Goal: Information Seeking & Learning: Learn about a topic

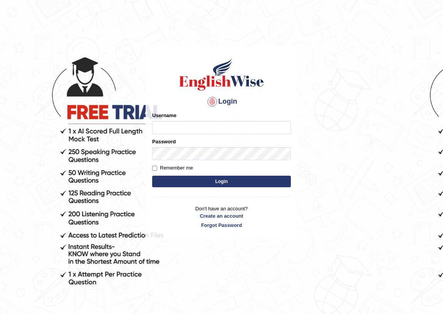
type input "Indira w"
drag, startPoint x: 196, startPoint y: 127, endPoint x: 78, endPoint y: 105, distance: 119.4
click at [77, 108] on body "Login Please fix the following errors: Username Indira w Password Remember me L…" at bounding box center [221, 179] width 443 height 314
type input "wigner"
click at [152, 176] on button "Login" at bounding box center [221, 182] width 139 height 12
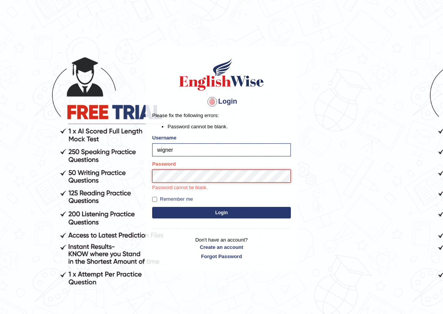
click at [152, 207] on button "Login" at bounding box center [221, 213] width 139 height 12
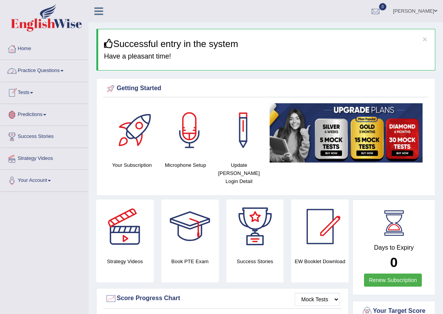
click at [44, 72] on link "Practice Questions" at bounding box center [44, 69] width 88 height 19
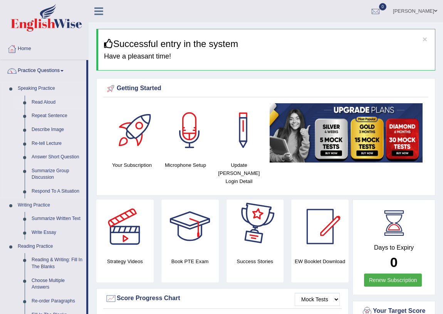
click at [49, 102] on link "Read Aloud" at bounding box center [57, 102] width 58 height 14
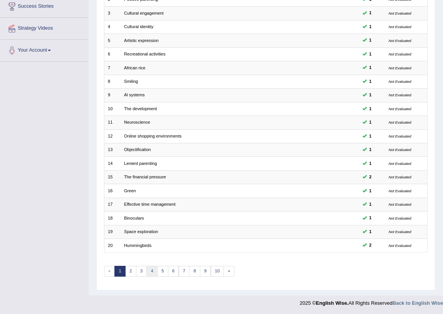
click at [156, 269] on link "4" at bounding box center [151, 271] width 11 height 11
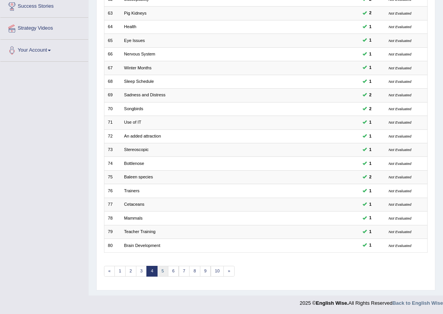
click at [159, 269] on link "5" at bounding box center [162, 271] width 11 height 11
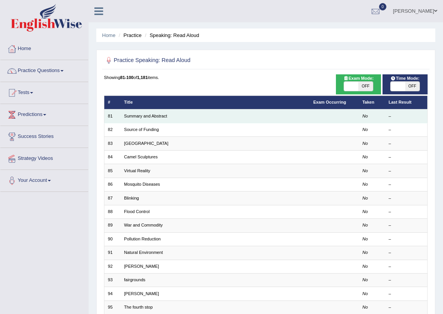
click at [144, 112] on td "Summary and Abstract" at bounding box center [214, 115] width 189 height 13
click at [142, 114] on link "Summary and Abstract" at bounding box center [145, 116] width 43 height 5
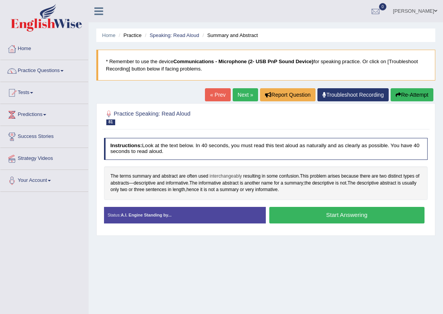
click at [225, 174] on span "interchangeably" at bounding box center [225, 176] width 32 height 7
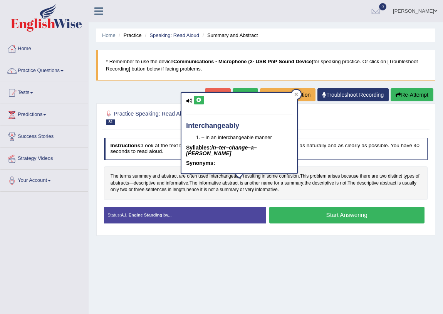
click at [168, 92] on div "Home Practice Speaking: Read Aloud Summary and Abstract * Remember to use the d…" at bounding box center [266, 192] width 354 height 385
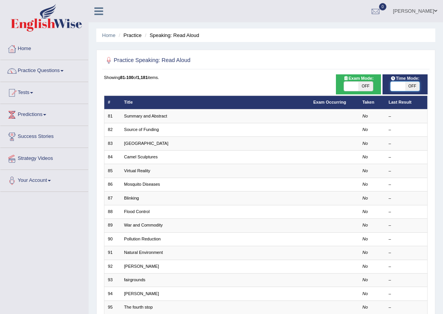
click at [399, 85] on span at bounding box center [397, 86] width 14 height 9
checkbox input "true"
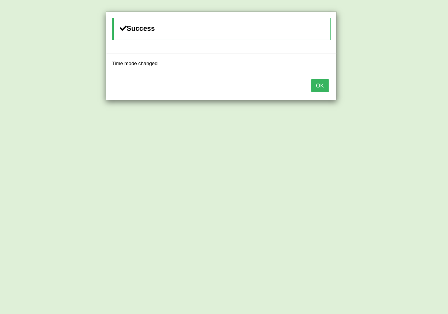
click at [323, 85] on button "OK" at bounding box center [320, 85] width 18 height 13
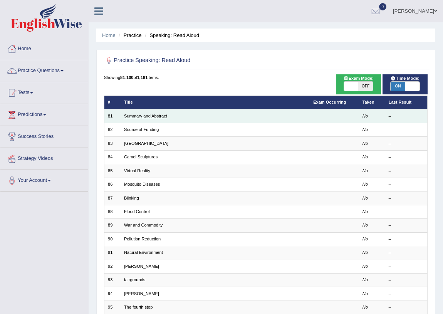
click at [149, 115] on link "Summary and Abstract" at bounding box center [145, 116] width 43 height 5
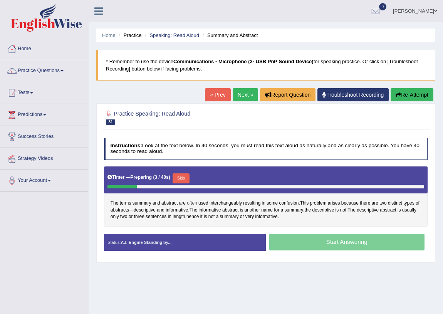
click at [191, 201] on span "often" at bounding box center [192, 203] width 10 height 7
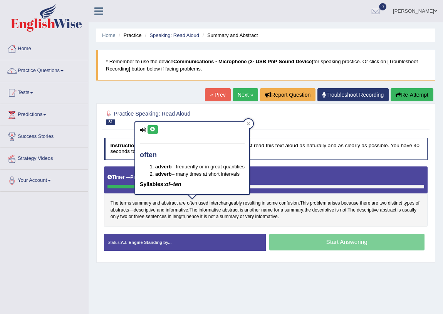
click at [151, 131] on icon at bounding box center [153, 129] width 6 height 5
click at [225, 201] on span "interchangeably" at bounding box center [225, 203] width 32 height 7
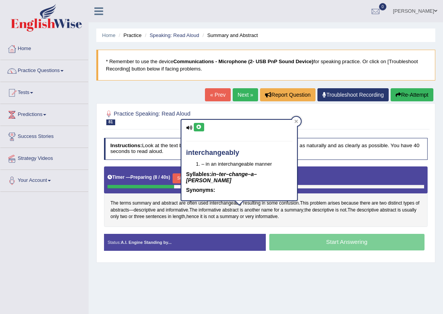
click at [200, 120] on div "interchangeably – in an interchangeable manner Syllables: in–ter–change–a–bly S…" at bounding box center [238, 160] width 115 height 80
click at [197, 126] on icon at bounding box center [199, 127] width 6 height 5
click at [272, 205] on span "some" at bounding box center [271, 203] width 11 height 7
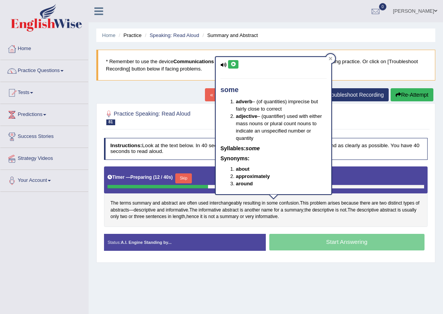
click at [366, 222] on div "The terms summary and abstract are often used interchangeably resulting in some…" at bounding box center [266, 196] width 324 height 60
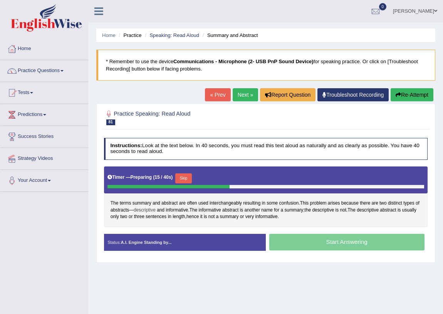
click at [145, 210] on span "descriptive" at bounding box center [145, 210] width 22 height 7
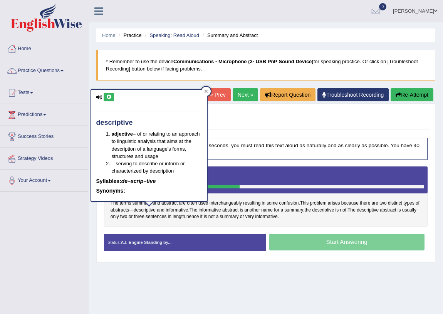
click at [104, 96] on button at bounding box center [109, 97] width 10 height 8
click at [224, 202] on span "interchangeably" at bounding box center [225, 203] width 32 height 7
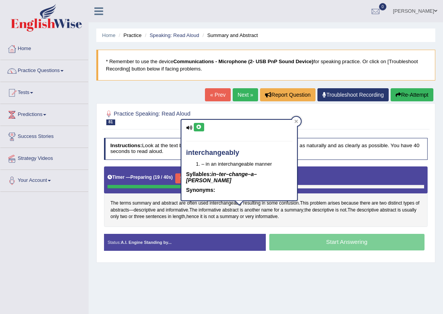
click at [195, 127] on button at bounding box center [199, 127] width 10 height 8
click at [314, 221] on div "The terms summary and abstract are often used interchangeably resulting in some…" at bounding box center [266, 196] width 324 height 60
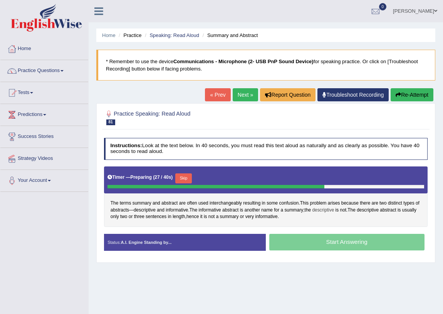
click at [334, 211] on span "descriptive" at bounding box center [323, 210] width 22 height 7
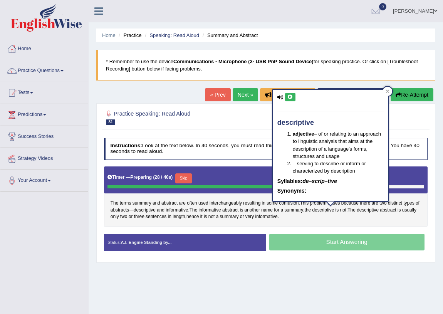
click at [289, 100] on button at bounding box center [290, 97] width 10 height 8
click at [316, 217] on div "The terms summary and abstract are often used interchangeably resulting in some…" at bounding box center [266, 196] width 324 height 60
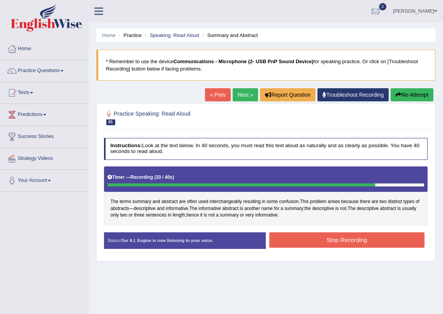
click at [325, 235] on button "Stop Recording" at bounding box center [346, 239] width 155 height 15
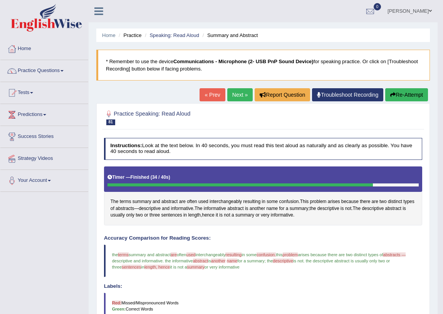
click at [238, 92] on link "Next »" at bounding box center [239, 94] width 25 height 13
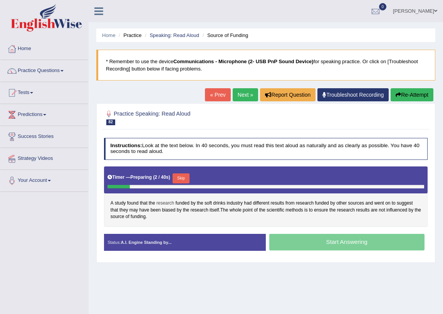
click at [163, 203] on span "research" at bounding box center [165, 203] width 18 height 7
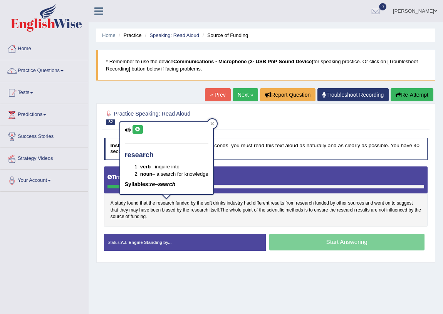
click at [136, 131] on icon at bounding box center [138, 129] width 6 height 5
click at [182, 202] on span "funded" at bounding box center [182, 203] width 14 height 7
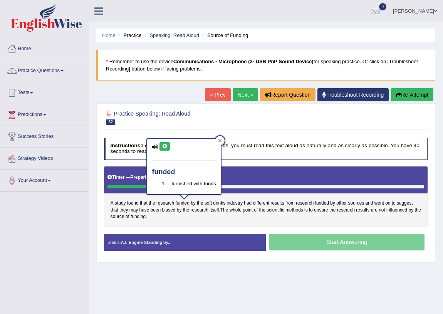
click at [165, 147] on icon at bounding box center [165, 146] width 6 height 5
click at [249, 220] on div "A study found that the research funded by the soft drinks industry had differen…" at bounding box center [266, 196] width 324 height 60
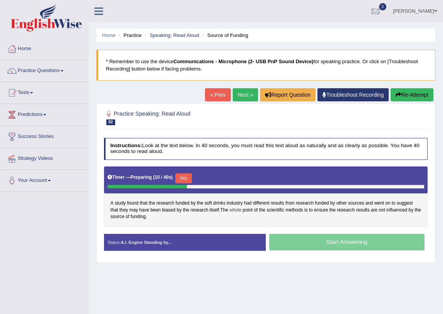
click at [235, 209] on span "whole" at bounding box center [235, 210] width 12 height 7
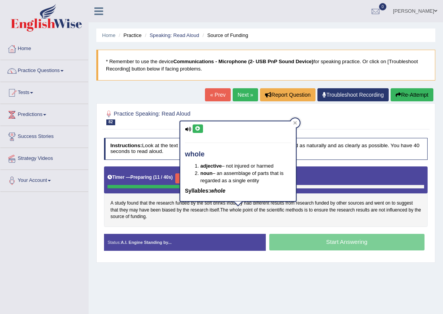
click at [197, 131] on button at bounding box center [197, 128] width 10 height 8
click at [310, 222] on div "A study found that the research funded by the soft drinks industry had differen…" at bounding box center [266, 196] width 324 height 60
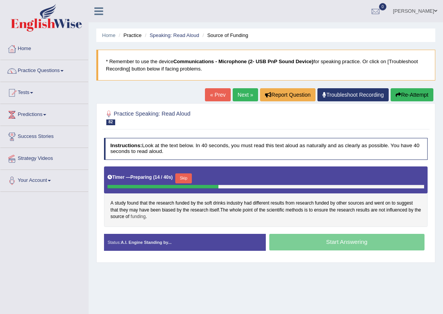
click at [146, 218] on span "funding" at bounding box center [138, 216] width 15 height 7
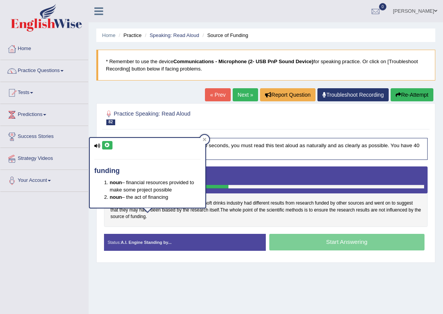
click at [107, 147] on button at bounding box center [107, 145] width 10 height 8
drag, startPoint x: 207, startPoint y: 220, endPoint x: 201, endPoint y: 217, distance: 6.9
click at [207, 220] on div "A study found that the research funded by the soft drinks industry had differen…" at bounding box center [266, 196] width 324 height 60
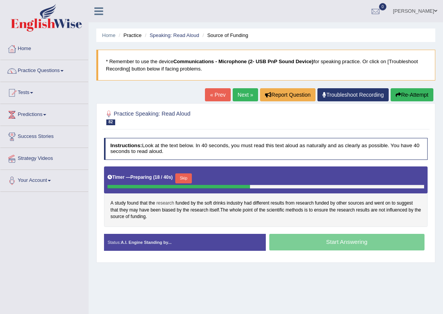
click at [165, 204] on span "research" at bounding box center [165, 203] width 18 height 7
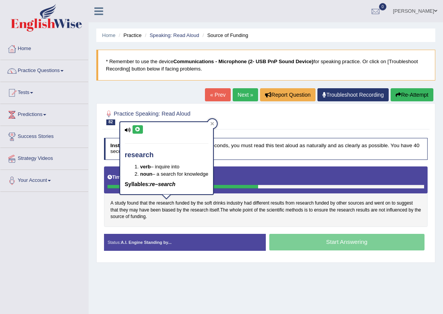
click at [136, 129] on icon at bounding box center [138, 129] width 6 height 5
click at [269, 217] on div "A study found that the research funded by the soft drinks industry had differen…" at bounding box center [266, 196] width 324 height 60
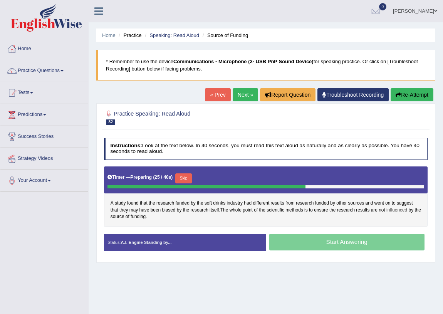
click at [394, 210] on span "influenced" at bounding box center [396, 210] width 21 height 7
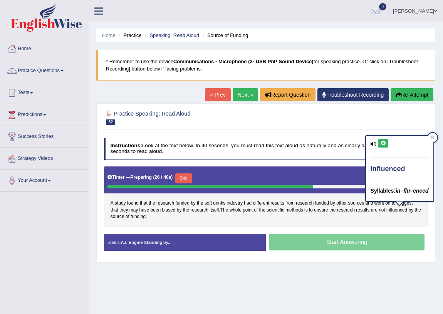
click at [387, 147] on div "influenced – Syllables: in–flu–enced" at bounding box center [399, 168] width 67 height 65
click at [382, 142] on icon at bounding box center [383, 143] width 6 height 5
click at [325, 224] on div "A study found that the research funded by the soft drinks industry had differen…" at bounding box center [266, 196] width 324 height 60
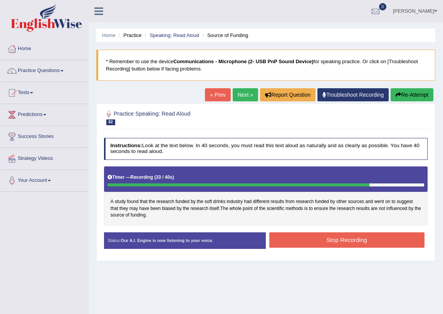
click at [346, 236] on button "Stop Recording" at bounding box center [346, 239] width 155 height 15
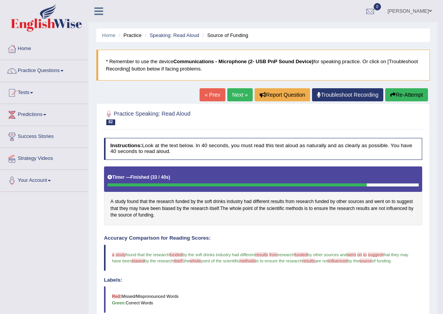
click at [239, 99] on link "Next »" at bounding box center [239, 94] width 25 height 13
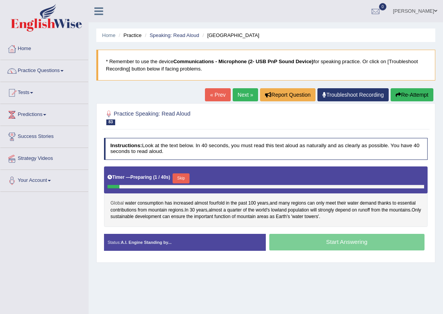
click at [122, 201] on span "Global" at bounding box center [116, 203] width 13 height 7
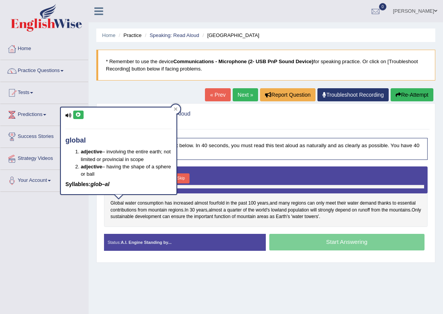
click at [77, 114] on icon at bounding box center [78, 114] width 6 height 5
click at [152, 202] on span "consumption" at bounding box center [150, 203] width 26 height 7
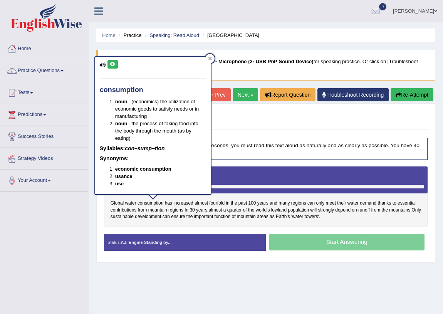
click at [110, 63] on icon at bounding box center [113, 64] width 6 height 5
click at [204, 226] on div "Global water consumption has increased almost fourfold in the past 100 years , …" at bounding box center [266, 196] width 324 height 60
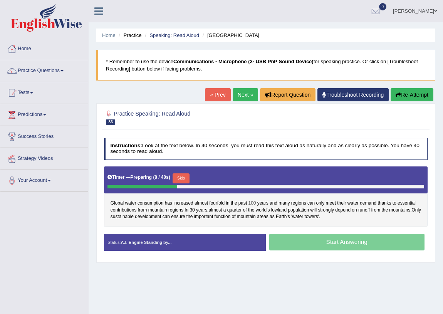
click at [252, 202] on span "100" at bounding box center [252, 203] width 8 height 7
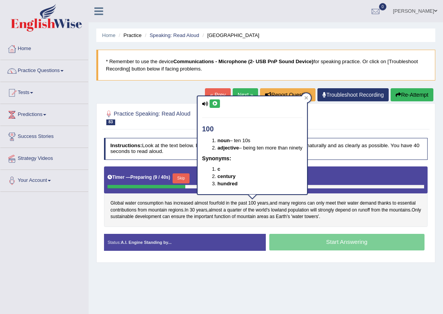
click at [209, 95] on div "100 noun – ten 10s adjective – being ten more than ninety Synonyms: c century h…" at bounding box center [252, 145] width 111 height 100
click at [214, 101] on icon at bounding box center [215, 103] width 6 height 5
click at [221, 200] on span "fourfold" at bounding box center [216, 203] width 15 height 7
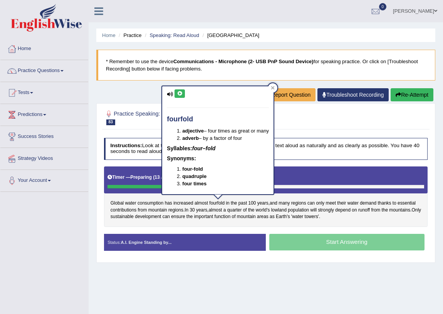
click at [181, 91] on icon at bounding box center [180, 93] width 6 height 5
click at [290, 216] on span "Earth's" at bounding box center [283, 216] width 14 height 7
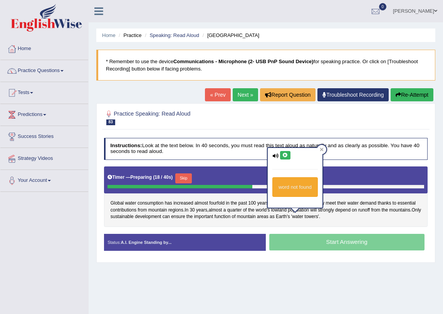
click at [289, 154] on button at bounding box center [285, 155] width 10 height 8
click at [285, 156] on icon at bounding box center [285, 155] width 6 height 5
click at [285, 155] on icon at bounding box center [285, 155] width 6 height 5
click at [284, 155] on icon at bounding box center [285, 155] width 6 height 5
click at [283, 156] on icon at bounding box center [285, 155] width 6 height 5
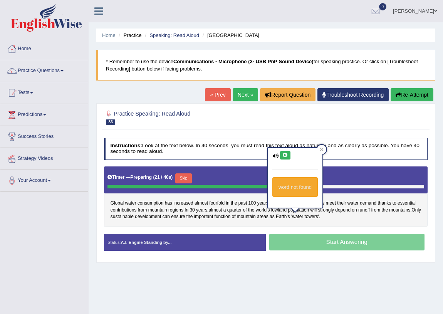
click at [281, 158] on button at bounding box center [285, 155] width 10 height 8
click at [350, 216] on div "Global water consumption has increased almost fourfold in the past 100 years , …" at bounding box center [266, 196] width 324 height 60
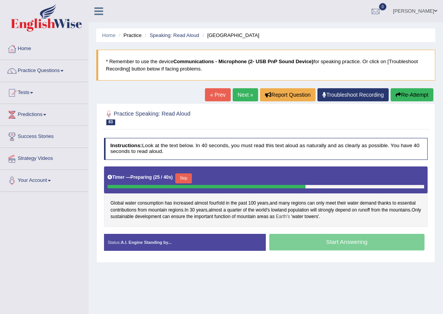
click at [290, 218] on span "Earth's" at bounding box center [283, 216] width 14 height 7
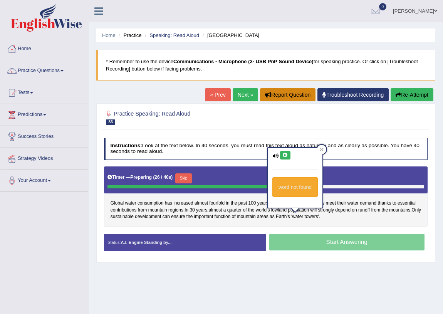
click at [281, 96] on button "Report Question" at bounding box center [287, 94] width 55 height 13
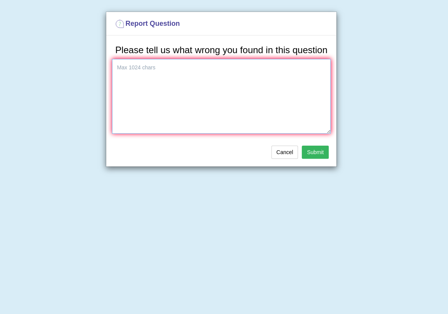
click at [209, 79] on textarea at bounding box center [221, 96] width 219 height 75
type textarea "Earth's dont have song"
click at [316, 152] on button "Submit" at bounding box center [315, 152] width 27 height 13
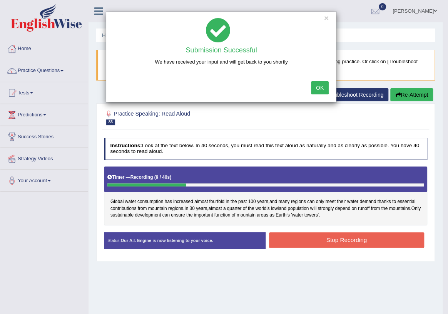
click at [320, 87] on button "OK" at bounding box center [320, 87] width 18 height 13
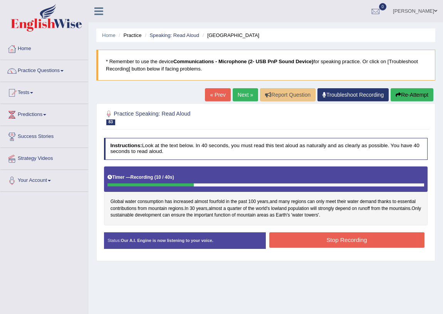
click at [329, 239] on button "Stop Recording" at bounding box center [346, 239] width 155 height 15
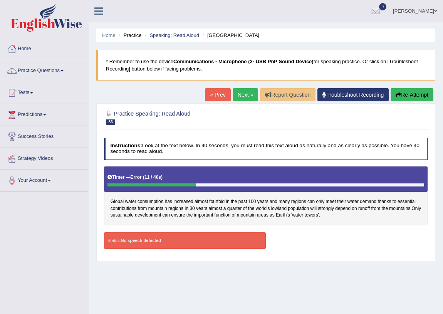
click at [210, 95] on link "« Prev" at bounding box center [217, 94] width 25 height 13
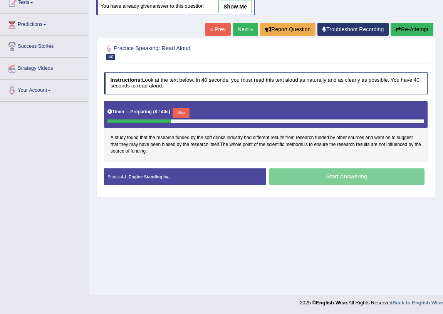
click at [239, 31] on link "Next »" at bounding box center [245, 29] width 25 height 13
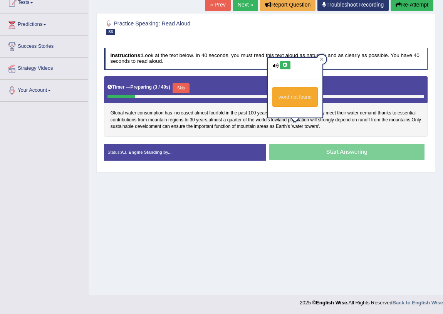
click at [284, 61] on button at bounding box center [285, 65] width 10 height 8
click at [286, 64] on icon at bounding box center [285, 65] width 6 height 5
click at [288, 65] on button at bounding box center [285, 65] width 10 height 8
click at [287, 65] on icon at bounding box center [285, 65] width 6 height 5
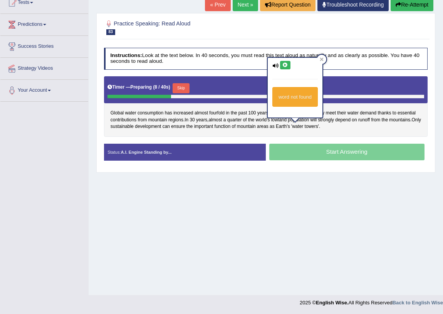
click at [287, 65] on icon at bounding box center [285, 65] width 6 height 5
drag, startPoint x: 237, startPoint y: 188, endPoint x: 241, endPoint y: 186, distance: 4.5
click at [241, 186] on div "Home Practice Speaking: Read Aloud Water Towers * Remember to use the device Co…" at bounding box center [266, 102] width 354 height 385
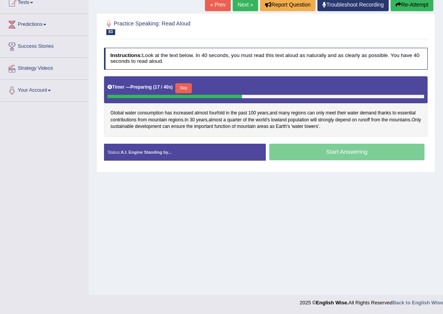
click at [187, 86] on button "Skip" at bounding box center [183, 88] width 17 height 10
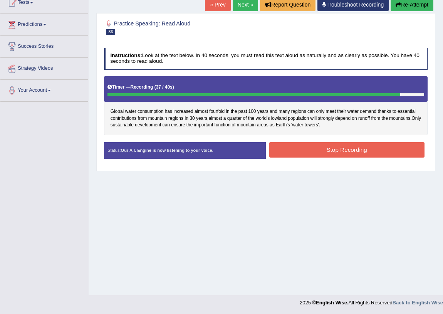
click at [355, 147] on button "Stop Recording" at bounding box center [346, 149] width 155 height 15
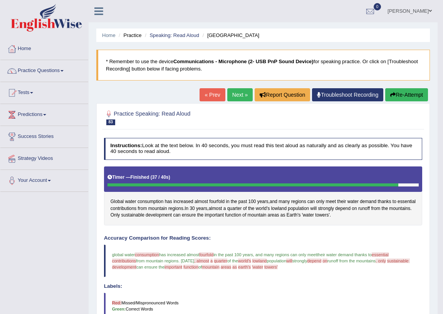
click at [238, 98] on link "Next »" at bounding box center [239, 94] width 25 height 13
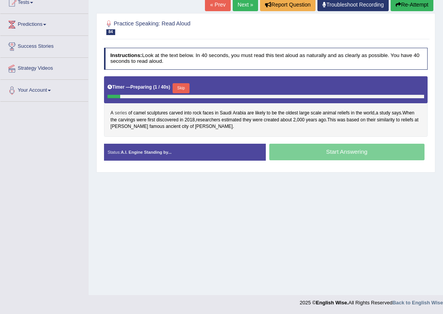
click at [121, 111] on span "series" at bounding box center [121, 113] width 12 height 7
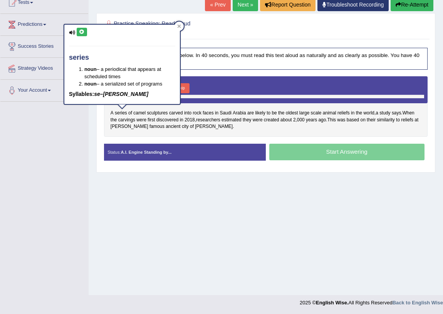
click at [79, 30] on icon at bounding box center [82, 32] width 6 height 5
click at [112, 112] on span "A" at bounding box center [111, 113] width 3 height 7
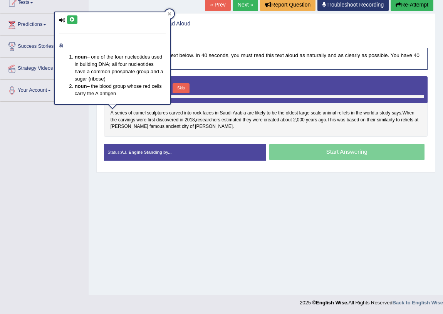
click at [68, 18] on button at bounding box center [72, 19] width 10 height 8
click at [258, 134] on div "A series of camel sculptures carved into rock faces in [GEOGRAPHIC_DATA] are li…" at bounding box center [266, 106] width 324 height 60
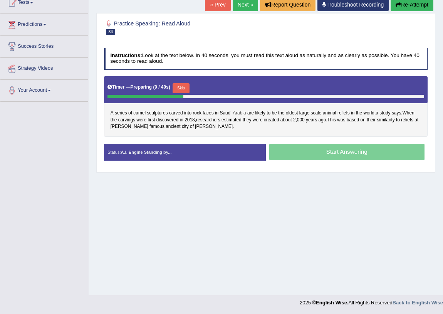
click at [240, 112] on span "Arabia" at bounding box center [239, 113] width 13 height 7
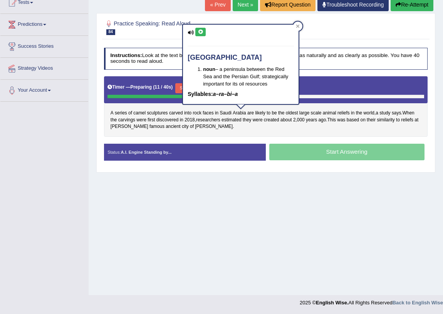
click at [200, 32] on icon at bounding box center [200, 32] width 6 height 5
click at [226, 114] on span "Saudi" at bounding box center [225, 113] width 12 height 7
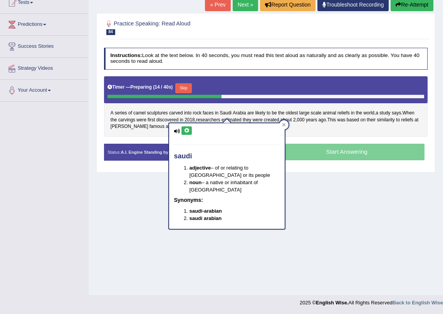
click at [188, 129] on icon at bounding box center [187, 130] width 6 height 5
click at [306, 123] on div "A series of camel sculptures carved into rock faces in [GEOGRAPHIC_DATA] are li…" at bounding box center [266, 106] width 324 height 60
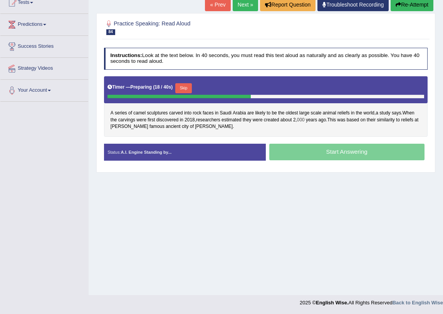
click at [298, 121] on span "000" at bounding box center [301, 120] width 8 height 7
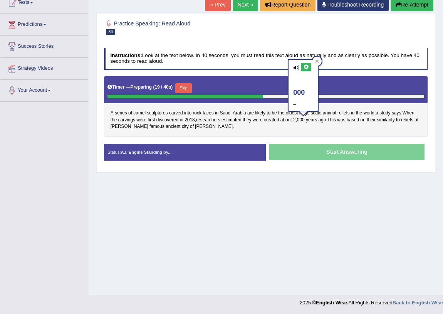
click at [303, 65] on icon at bounding box center [306, 67] width 6 height 5
click at [383, 130] on div "A series of camel sculptures carved into rock faces in [GEOGRAPHIC_DATA] are li…" at bounding box center [266, 106] width 324 height 60
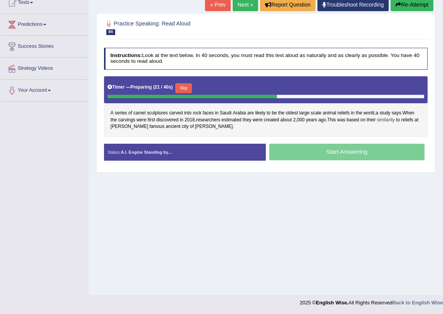
click at [392, 121] on span "similarity" at bounding box center [386, 120] width 18 height 7
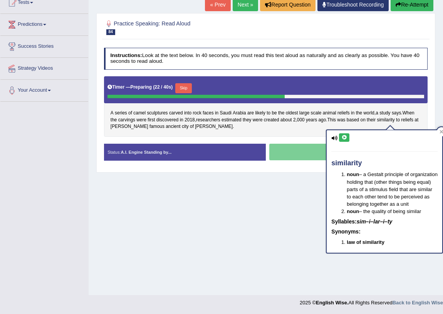
click at [344, 134] on button at bounding box center [344, 137] width 10 height 8
click at [276, 134] on div "A series of camel sculptures carved into rock faces in Saudi Arabia are likely …" at bounding box center [266, 106] width 324 height 60
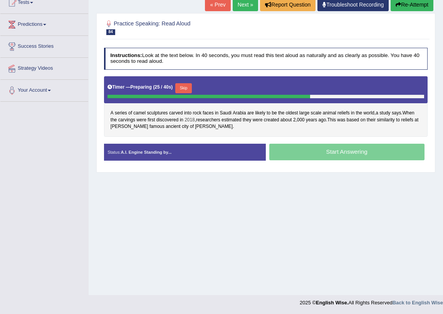
click at [190, 119] on span "2018" at bounding box center [189, 120] width 10 height 7
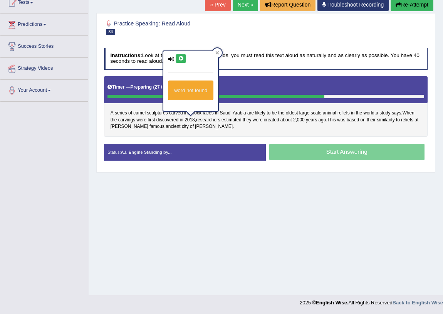
click at [180, 57] on icon at bounding box center [181, 58] width 6 height 5
click at [220, 52] on div at bounding box center [217, 52] width 9 height 9
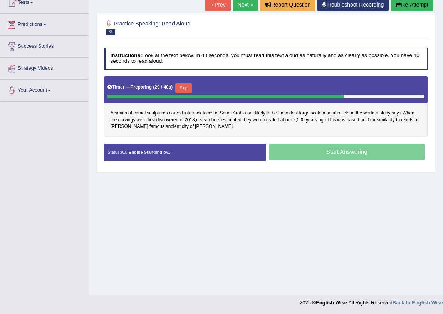
click at [305, 137] on div "Instructions: Look at the text below. In 40 seconds, you must read this text al…" at bounding box center [265, 106] width 327 height 125
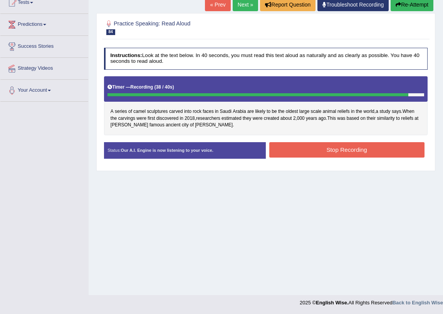
click at [325, 149] on button "Stop Recording" at bounding box center [346, 149] width 155 height 15
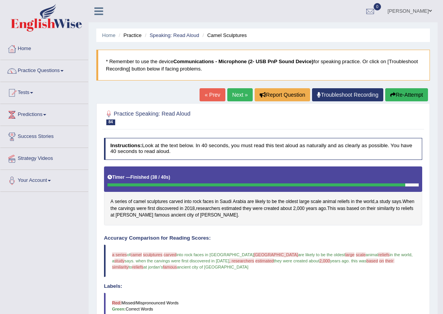
click at [207, 92] on link "« Prev" at bounding box center [211, 94] width 25 height 13
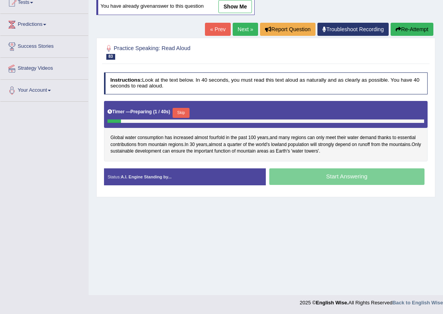
click at [239, 27] on link "Next »" at bounding box center [245, 29] width 25 height 13
click at [384, 137] on span "study" at bounding box center [384, 137] width 11 height 7
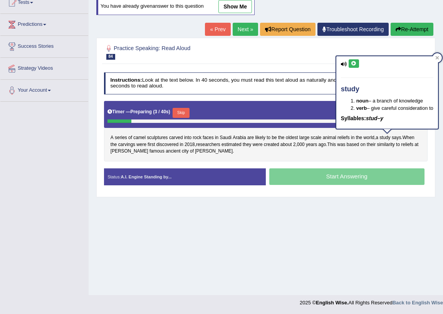
click at [350, 63] on button at bounding box center [353, 63] width 10 height 8
click at [256, 54] on h2 "Practice Speaking: Read Aloud 84 Camel Sculptures" at bounding box center [204, 52] width 201 height 16
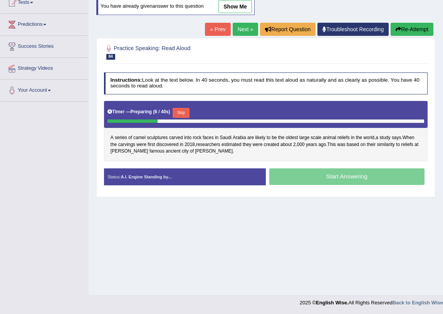
click at [244, 33] on link "Next »" at bounding box center [245, 29] width 25 height 13
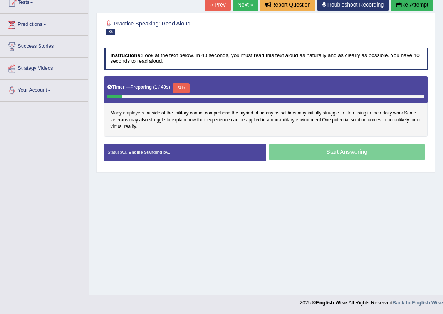
click at [135, 111] on span "employers" at bounding box center [133, 113] width 21 height 7
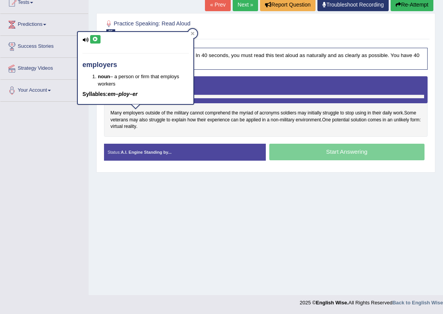
click at [91, 36] on button at bounding box center [95, 39] width 10 height 8
click at [229, 130] on div "Many employers outside of the military cannot comprehend the myriad of acronyms…" at bounding box center [266, 106] width 324 height 60
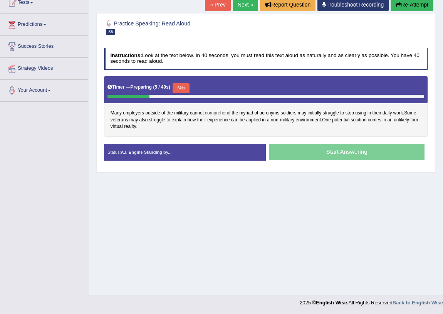
click at [218, 110] on span "comprehend" at bounding box center [217, 113] width 25 height 7
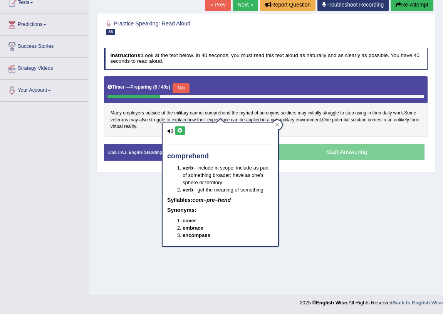
click at [180, 128] on icon at bounding box center [180, 130] width 6 height 5
click at [296, 131] on div "Many employers outside of the military cannot comprehend the myriad of acronyms…" at bounding box center [266, 106] width 324 height 60
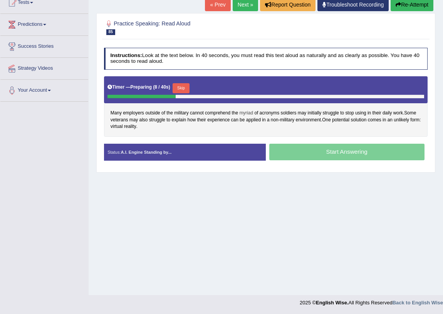
click at [245, 114] on span "myriad" at bounding box center [246, 113] width 14 height 7
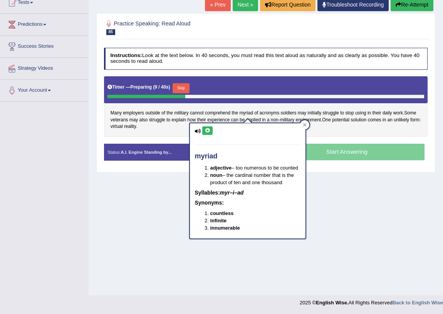
click at [206, 129] on icon at bounding box center [207, 130] width 6 height 5
click at [349, 131] on div "Many employers outside of the military cannot comprehend the myriad of acronyms…" at bounding box center [266, 106] width 324 height 60
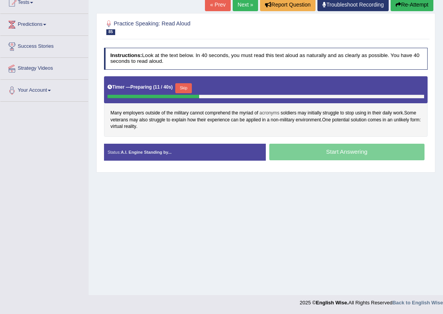
click at [268, 115] on span "acronyms" at bounding box center [269, 113] width 20 height 7
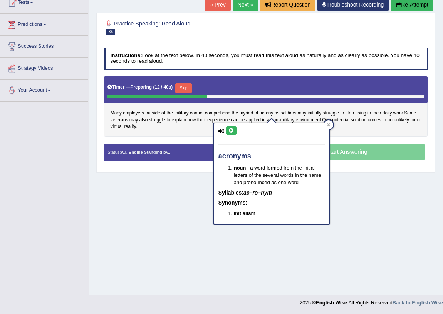
click at [228, 131] on icon at bounding box center [231, 130] width 6 height 5
click at [351, 132] on div "Many employers outside of the military cannot comprehend the myriad of acronyms…" at bounding box center [266, 106] width 324 height 60
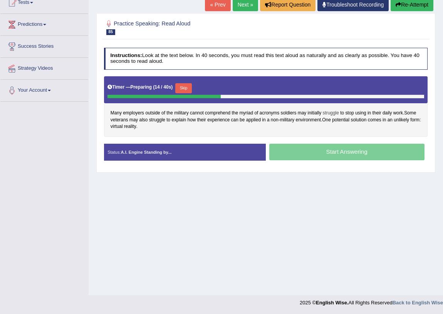
click at [329, 110] on span "struggle" at bounding box center [331, 113] width 16 height 7
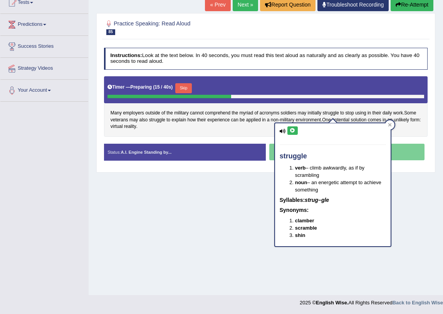
click at [287, 132] on button at bounding box center [292, 130] width 10 height 8
click at [408, 120] on span "unlikely" at bounding box center [400, 120] width 15 height 7
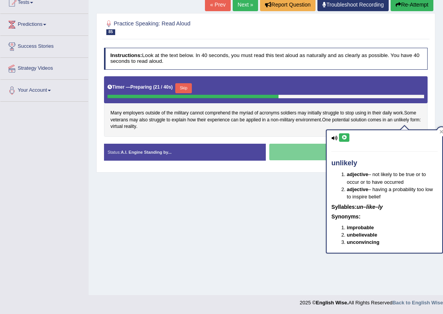
click at [343, 138] on icon at bounding box center [344, 137] width 6 height 5
click at [252, 128] on div "Many employers outside of the military cannot comprehend the myriad of acronyms…" at bounding box center [266, 106] width 324 height 60
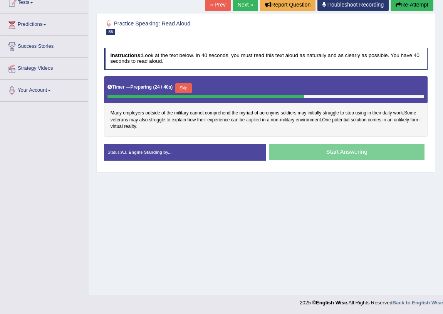
click at [251, 117] on span "applied" at bounding box center [253, 120] width 15 height 7
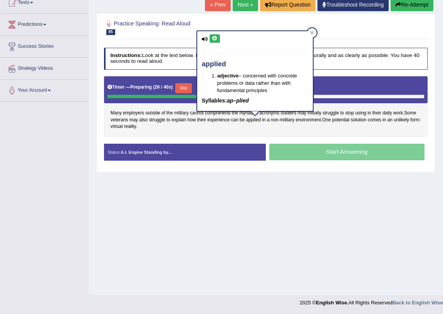
click at [214, 39] on icon at bounding box center [215, 38] width 6 height 5
click at [305, 131] on div "Many employers outside of the military cannot comprehend the myriad of acronyms…" at bounding box center [266, 106] width 324 height 60
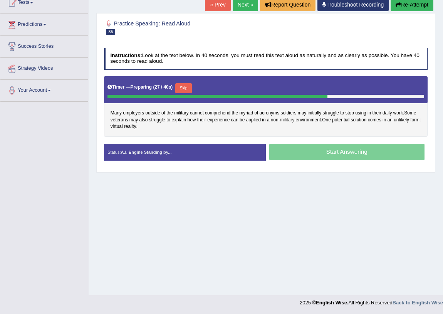
click at [288, 118] on span "military" at bounding box center [287, 120] width 15 height 7
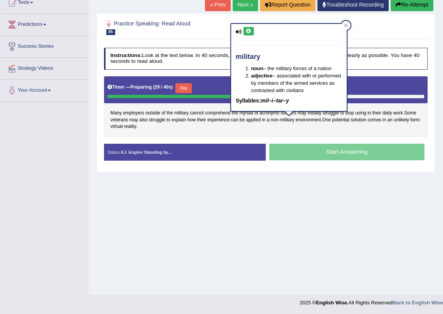
click at [247, 33] on button at bounding box center [248, 31] width 10 height 8
click at [274, 119] on span "non" at bounding box center [275, 120] width 8 height 7
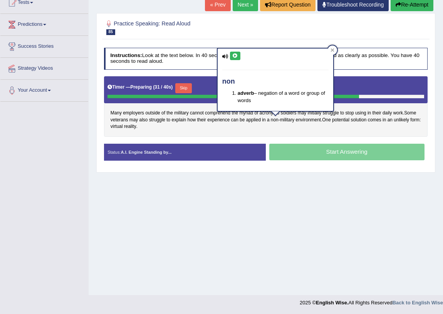
click at [238, 54] on button at bounding box center [235, 56] width 10 height 8
click at [275, 129] on div "Many employers outside of the military cannot comprehend the myriad of acronyms…" at bounding box center [266, 106] width 324 height 60
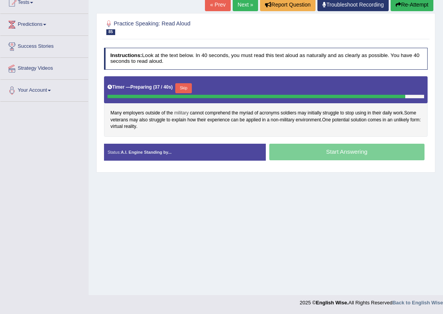
click at [185, 114] on span "military" at bounding box center [181, 113] width 15 height 7
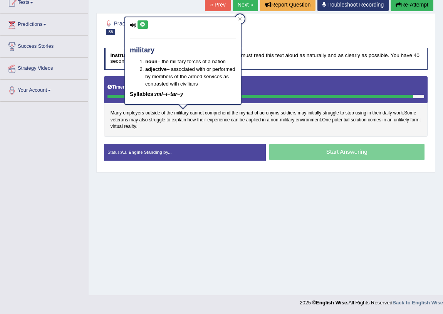
click at [226, 138] on div "Instructions: Look at the text below. In 40 seconds, you must read this text al…" at bounding box center [265, 106] width 327 height 125
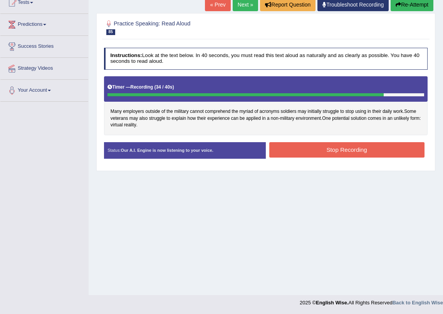
click at [337, 146] on button "Stop Recording" at bounding box center [346, 149] width 155 height 15
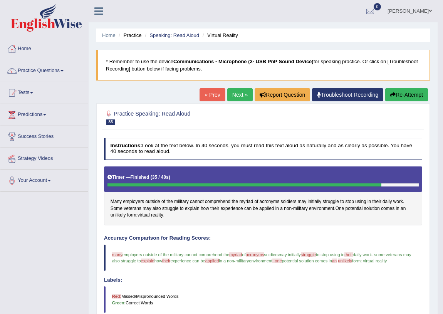
click at [238, 95] on link "Next »" at bounding box center [239, 94] width 25 height 13
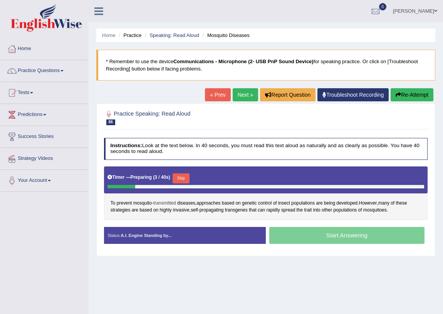
click at [161, 202] on span "transmitted" at bounding box center [164, 203] width 23 height 7
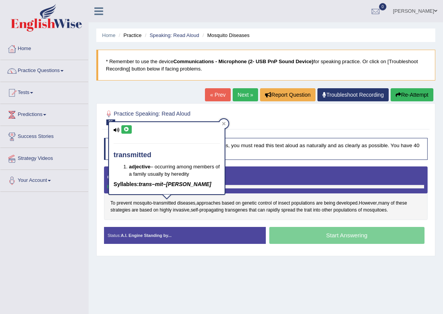
click at [125, 128] on icon at bounding box center [127, 129] width 6 height 5
click at [184, 201] on span "diseases" at bounding box center [186, 203] width 18 height 7
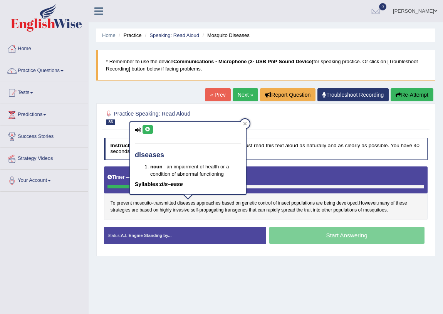
click at [148, 129] on icon at bounding box center [148, 129] width 6 height 5
click at [204, 201] on span "approaches" at bounding box center [208, 203] width 24 height 7
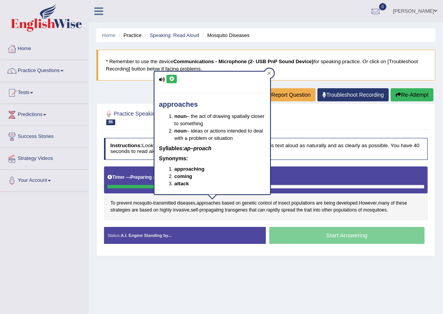
click at [170, 79] on icon at bounding box center [172, 79] width 6 height 5
drag, startPoint x: 269, startPoint y: 220, endPoint x: 269, endPoint y: 213, distance: 6.5
click at [269, 218] on div "Instructions: Look at the text below. In 40 seconds, you must read this text al…" at bounding box center [265, 193] width 327 height 118
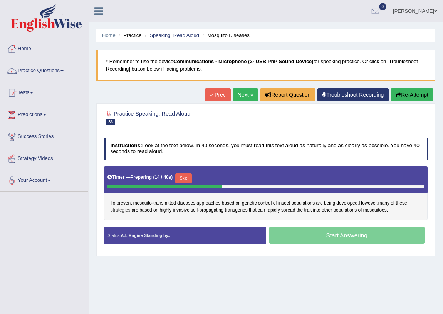
click at [119, 210] on span "strategies" at bounding box center [120, 210] width 20 height 7
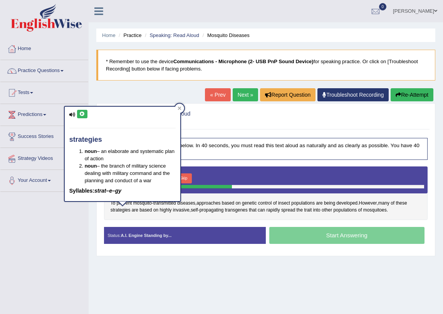
click at [82, 115] on icon at bounding box center [82, 114] width 6 height 5
drag, startPoint x: 183, startPoint y: 220, endPoint x: 167, endPoint y: 209, distance: 19.2
click at [181, 218] on div "Instructions: Look at the text below. In 40 seconds, you must read this text al…" at bounding box center [265, 193] width 327 height 118
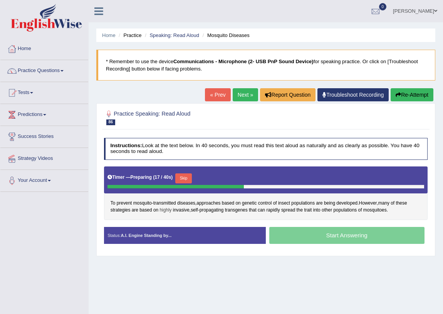
click at [166, 209] on span "highly" at bounding box center [165, 210] width 12 height 7
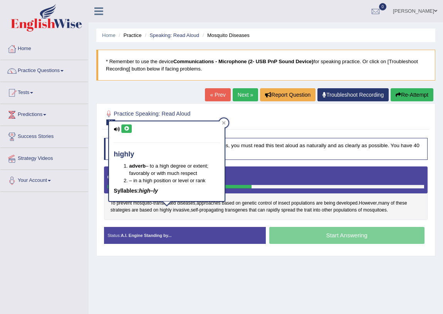
click at [126, 128] on icon at bounding box center [127, 128] width 6 height 5
click at [255, 223] on div "Instructions: Look at the text below. In 40 seconds, you must read this text al…" at bounding box center [265, 193] width 327 height 118
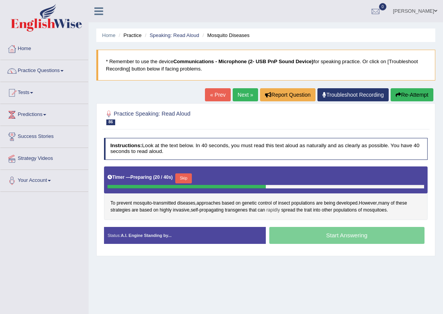
click at [273, 210] on span "rapidly" at bounding box center [272, 210] width 13 height 7
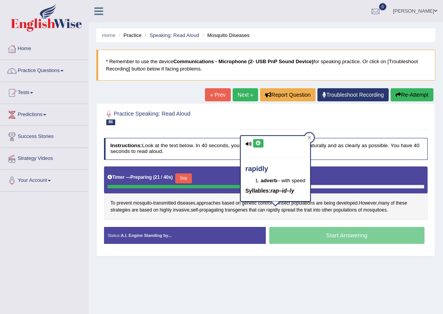
click at [258, 144] on icon at bounding box center [258, 143] width 6 height 5
click at [369, 212] on span "mosquitoes" at bounding box center [374, 210] width 23 height 7
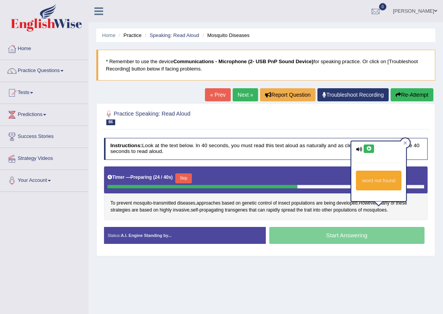
click at [369, 149] on icon at bounding box center [369, 148] width 6 height 5
click at [341, 219] on div "To prevent mosquito - transmitted diseases , approaches based on genetic contro…" at bounding box center [266, 193] width 324 height 54
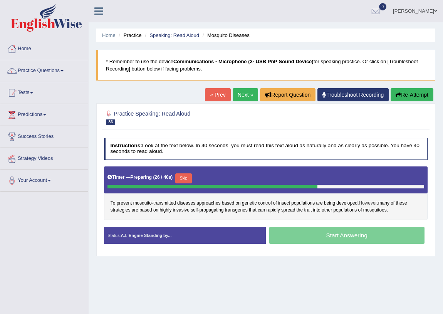
click at [370, 202] on span "However" at bounding box center [368, 203] width 18 height 7
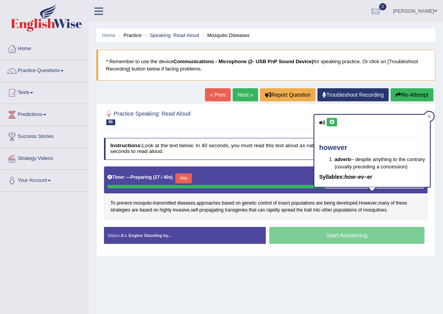
click at [331, 121] on icon at bounding box center [332, 122] width 6 height 5
click at [287, 218] on div "To prevent mosquito - transmitted diseases , approaches based on genetic contro…" at bounding box center [266, 193] width 324 height 54
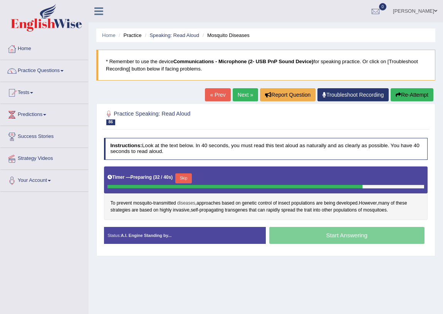
click at [187, 202] on span "diseases" at bounding box center [186, 203] width 18 height 7
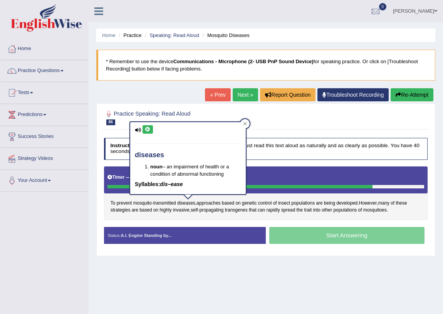
click at [149, 129] on icon at bounding box center [148, 129] width 6 height 5
click at [229, 222] on div "Instructions: Look at the text below. In 40 seconds, you must read this text al…" at bounding box center [265, 193] width 327 height 118
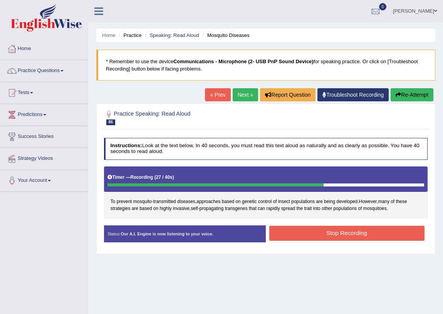
click at [312, 218] on div "Instructions: Look at the text below. In 40 seconds, you must read this text al…" at bounding box center [265, 192] width 327 height 116
click at [329, 233] on button "Stop Recording" at bounding box center [346, 233] width 155 height 15
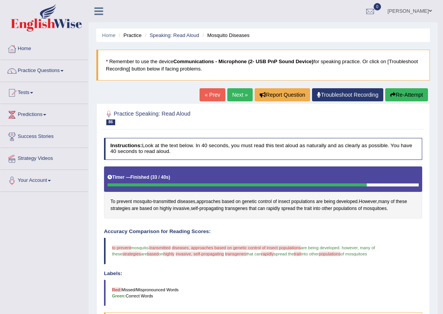
click at [406, 93] on button "Re-Attempt" at bounding box center [406, 94] width 43 height 13
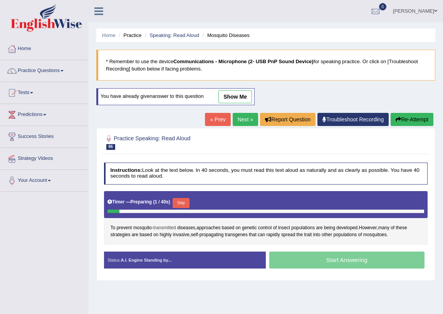
click at [165, 227] on span "transmitted" at bounding box center [164, 227] width 23 height 7
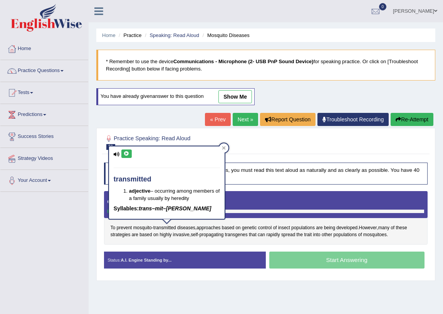
click at [129, 151] on button at bounding box center [126, 153] width 10 height 8
click at [183, 227] on span "diseases" at bounding box center [186, 227] width 18 height 7
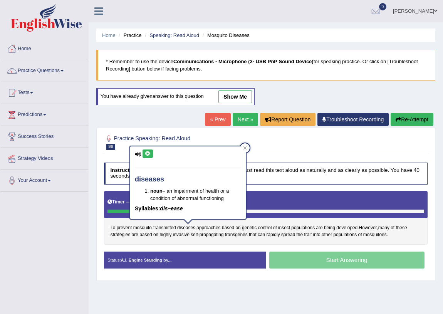
click at [146, 153] on icon at bounding box center [148, 153] width 6 height 5
click at [208, 227] on span "approaches" at bounding box center [208, 227] width 24 height 7
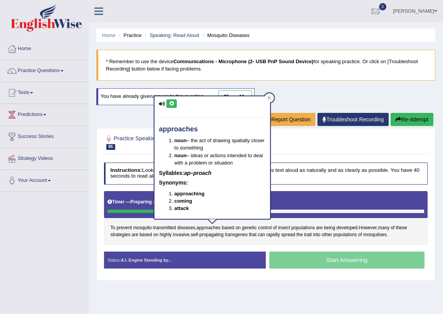
click at [169, 104] on icon at bounding box center [172, 103] width 6 height 5
click at [227, 228] on span "based" at bounding box center [228, 227] width 12 height 7
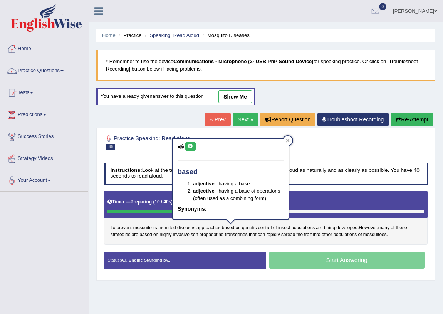
click at [188, 148] on icon at bounding box center [190, 146] width 6 height 5
click at [264, 228] on span "control" at bounding box center [265, 227] width 14 height 7
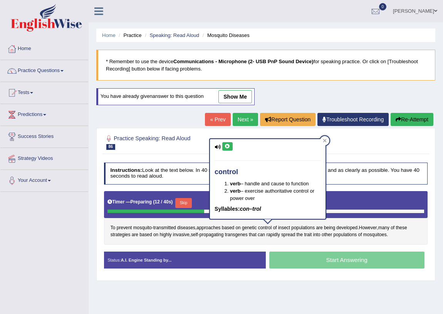
click at [223, 141] on div "control verb – handle and cause to function verb – exercise authoritative contr…" at bounding box center [267, 179] width 115 height 80
click at [227, 145] on icon at bounding box center [227, 146] width 6 height 5
click at [279, 229] on span "insect" at bounding box center [284, 227] width 12 height 7
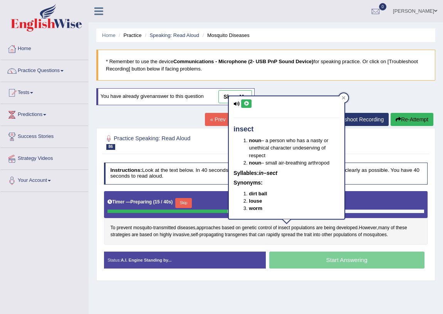
click at [242, 104] on button at bounding box center [246, 103] width 10 height 8
click at [308, 227] on span "populations" at bounding box center [302, 227] width 23 height 7
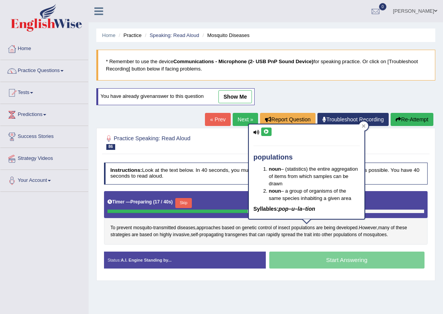
click at [263, 131] on icon at bounding box center [266, 131] width 6 height 5
click at [331, 227] on span "being" at bounding box center [329, 227] width 11 height 7
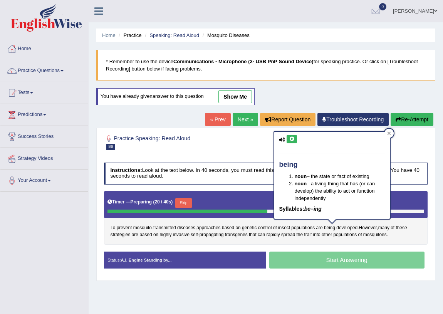
click at [289, 140] on icon at bounding box center [292, 139] width 6 height 5
click at [351, 229] on span "developed" at bounding box center [346, 227] width 21 height 7
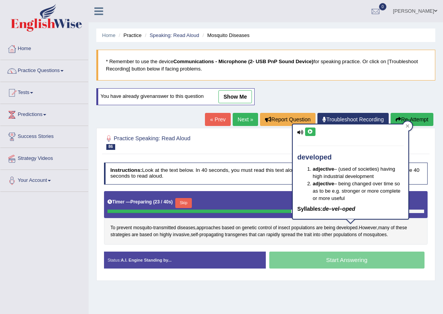
click at [307, 128] on button at bounding box center [310, 131] width 10 height 8
click at [123, 228] on span "prevent" at bounding box center [124, 227] width 15 height 7
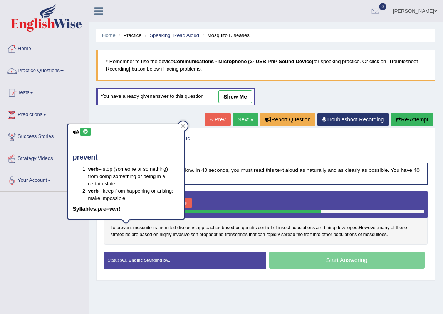
click at [81, 133] on button at bounding box center [85, 131] width 10 height 8
click at [114, 227] on span "To" at bounding box center [112, 227] width 5 height 7
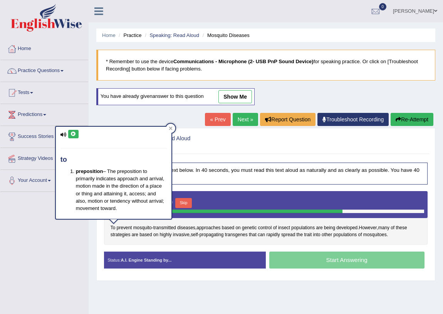
click at [72, 132] on icon at bounding box center [73, 134] width 6 height 5
click at [354, 152] on div "Practice Speaking: Read Aloud 86 Mosquito Diseases" at bounding box center [265, 143] width 327 height 23
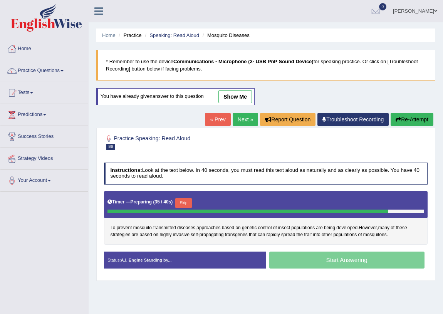
click at [184, 200] on button "Skip" at bounding box center [183, 203] width 17 height 10
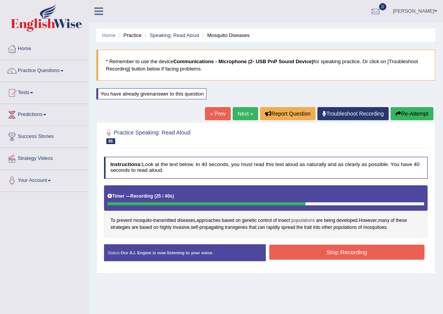
click at [301, 223] on span "populations" at bounding box center [302, 220] width 23 height 7
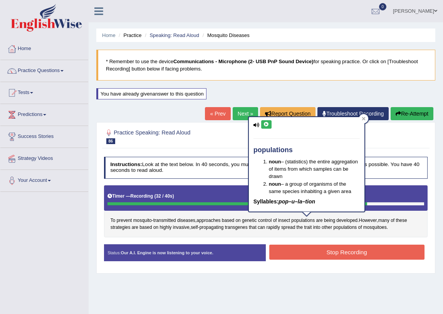
click at [321, 255] on button "Stop Recording" at bounding box center [346, 251] width 155 height 15
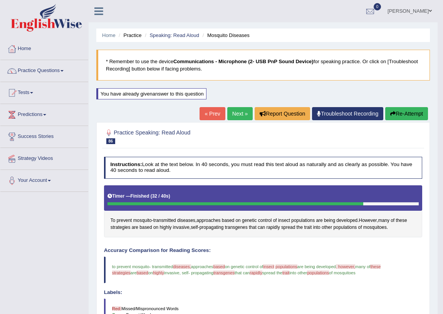
click at [234, 116] on link "Next »" at bounding box center [239, 113] width 25 height 13
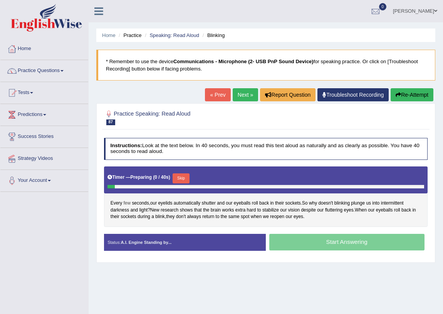
click at [127, 201] on span "few" at bounding box center [127, 203] width 7 height 7
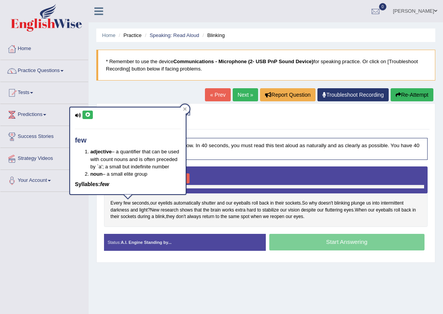
click at [85, 112] on icon at bounding box center [88, 114] width 6 height 5
click at [202, 223] on div "Every few seconds , our eyelids automatically shutter and our eyeballs roll bac…" at bounding box center [266, 196] width 324 height 60
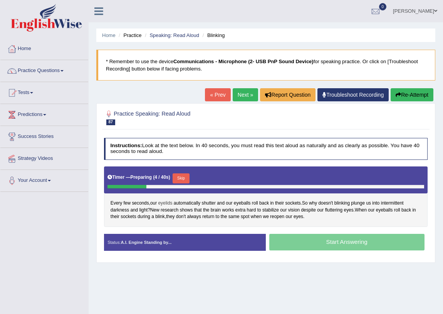
click at [167, 200] on span "eyelids" at bounding box center [165, 203] width 14 height 7
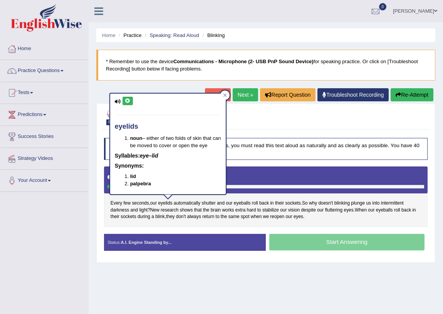
click at [125, 100] on icon at bounding box center [128, 101] width 6 height 5
click at [212, 223] on div "Every few seconds , our eyelids automatically shutter and our eyeballs roll bac…" at bounding box center [266, 196] width 324 height 60
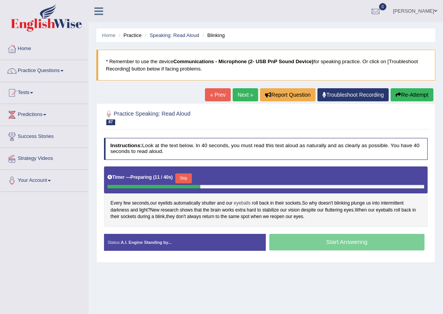
click at [242, 204] on span "eyeballs" at bounding box center [242, 203] width 17 height 7
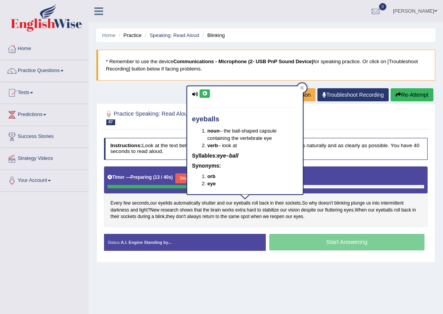
click at [204, 91] on icon at bounding box center [205, 93] width 6 height 5
click at [336, 219] on div "Every few seconds , our eyelids automatically shutter and our eyeballs roll bac…" at bounding box center [266, 196] width 324 height 60
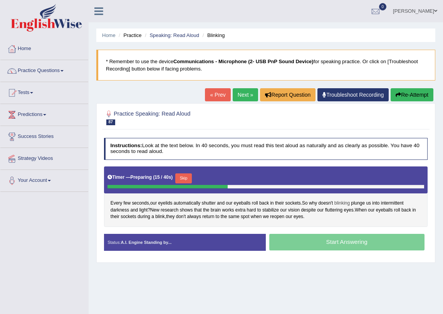
click at [339, 201] on span "blinking" at bounding box center [341, 203] width 15 height 7
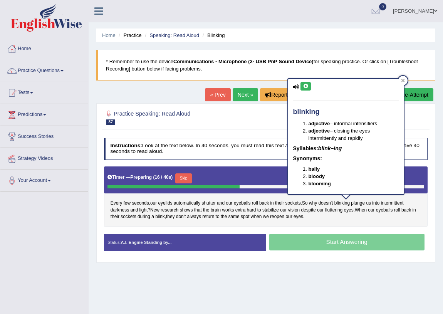
click at [301, 88] on button at bounding box center [305, 86] width 10 height 8
click at [356, 203] on span "plunge" at bounding box center [358, 203] width 14 height 7
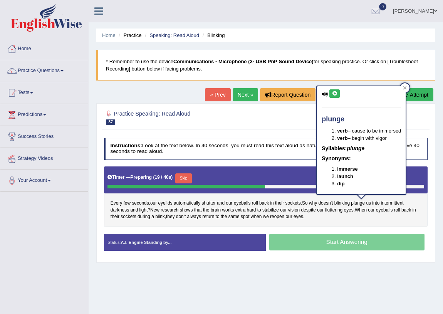
click at [335, 88] on div "plunge verb – cause to be immersed verb – begin with vigor Syllables: plunge Sy…" at bounding box center [361, 140] width 89 height 108
click at [336, 92] on icon at bounding box center [334, 93] width 6 height 5
click at [274, 224] on div "Every few seconds , our eyelids automatically shutter and our eyeballs roll bac…" at bounding box center [266, 196] width 324 height 60
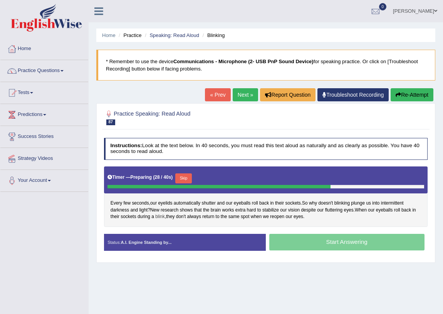
click at [162, 218] on span "blink" at bounding box center [159, 216] width 9 height 7
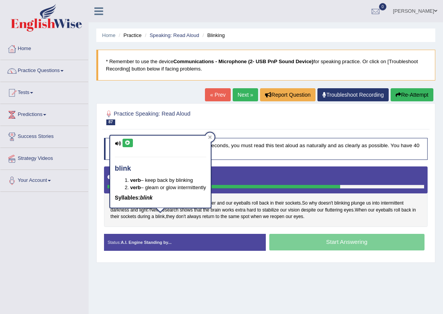
click at [129, 142] on icon at bounding box center [128, 143] width 6 height 5
click at [198, 224] on div "Every few seconds , our eyelids automatically shutter and our eyeballs roll bac…" at bounding box center [266, 196] width 324 height 60
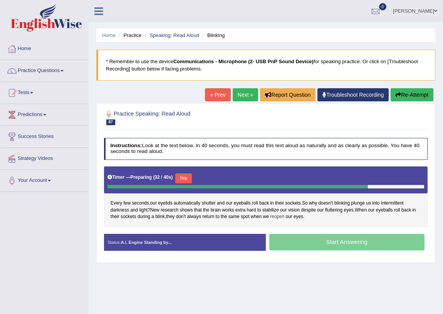
click at [275, 216] on span "reopen" at bounding box center [277, 216] width 14 height 7
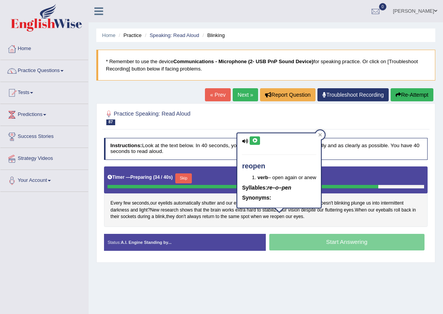
click at [251, 140] on button at bounding box center [254, 140] width 10 height 8
click at [318, 224] on div "Every few seconds , our eyelids automatically shutter and our eyeballs roll bac…" at bounding box center [266, 196] width 324 height 60
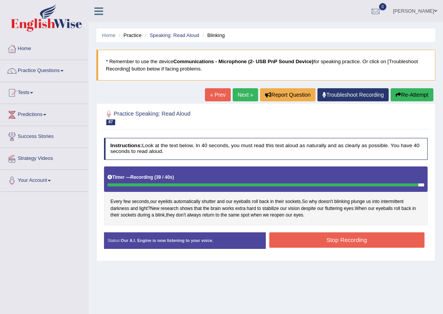
click at [344, 240] on button "Stop Recording" at bounding box center [346, 239] width 155 height 15
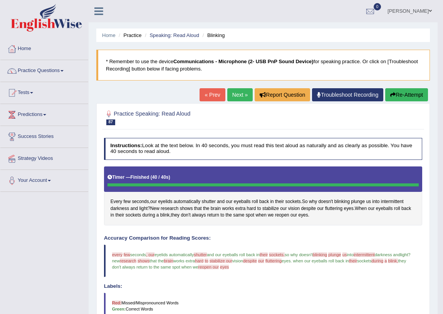
click at [238, 95] on link "Next »" at bounding box center [239, 94] width 25 height 13
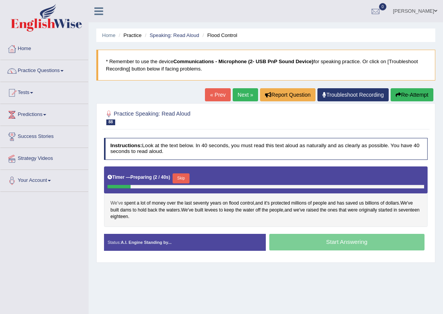
click at [116, 203] on span "We've" at bounding box center [116, 203] width 12 height 7
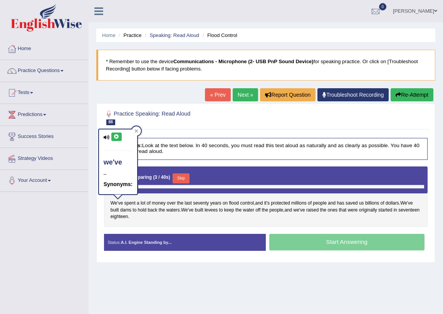
click at [115, 135] on icon at bounding box center [117, 136] width 6 height 5
click at [177, 227] on div "Instructions: Look at the text below. In 40 seconds, you must read this text al…" at bounding box center [265, 196] width 327 height 125
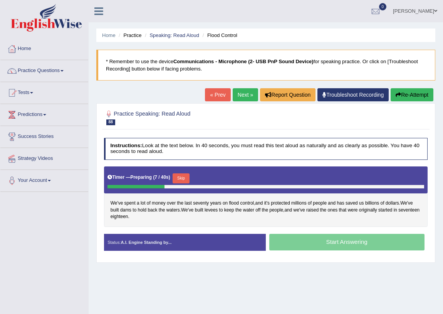
click at [181, 177] on button "Skip" at bounding box center [180, 178] width 17 height 10
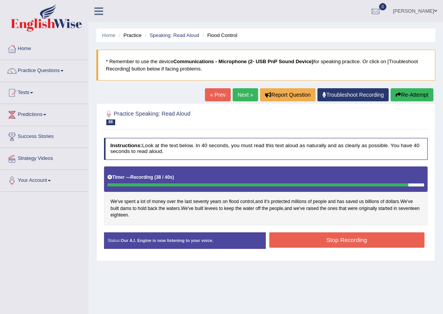
click at [334, 239] on button "Stop Recording" at bounding box center [346, 239] width 155 height 15
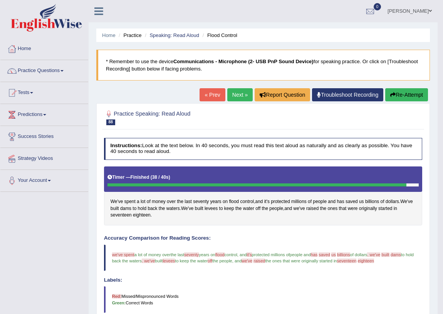
click at [404, 93] on button "Re-Attempt" at bounding box center [406, 94] width 43 height 13
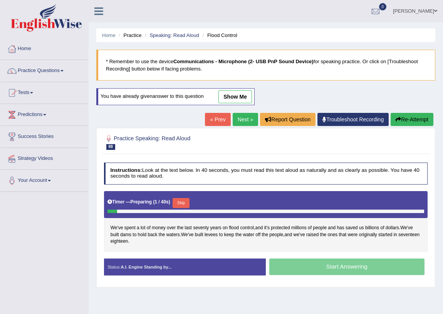
click at [114, 226] on span "We've" at bounding box center [116, 227] width 12 height 7
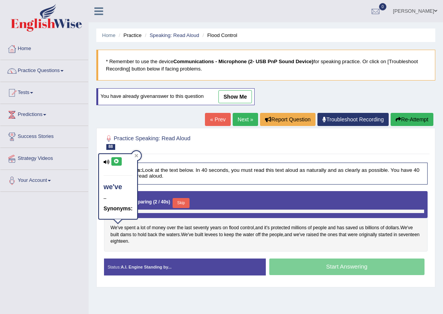
click at [115, 163] on icon at bounding box center [117, 161] width 6 height 5
click at [202, 138] on h2 "Practice Speaking: Read Aloud 88 Flood Control" at bounding box center [204, 142] width 201 height 16
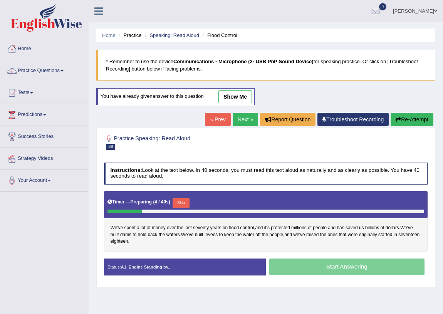
drag, startPoint x: 185, startPoint y: 201, endPoint x: 195, endPoint y: 200, distance: 9.6
click at [186, 199] on button "Skip" at bounding box center [180, 203] width 17 height 10
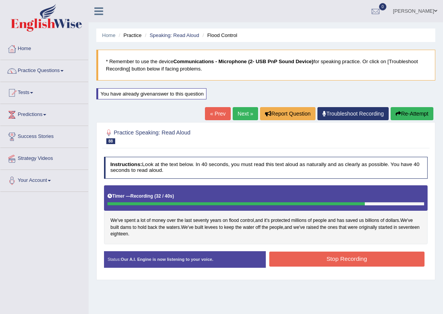
click at [336, 258] on button "Stop Recording" at bounding box center [346, 258] width 155 height 15
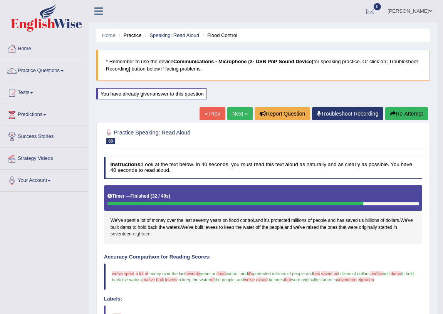
click at [139, 233] on span "eighteen" at bounding box center [142, 234] width 18 height 7
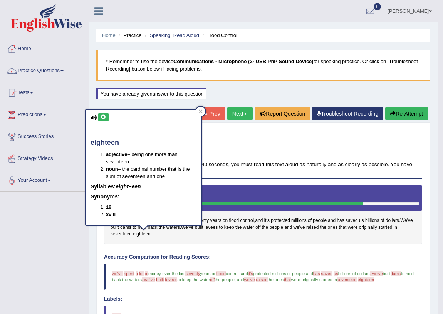
click at [103, 117] on icon at bounding box center [103, 117] width 6 height 5
click at [119, 233] on span "seventeen" at bounding box center [120, 234] width 21 height 7
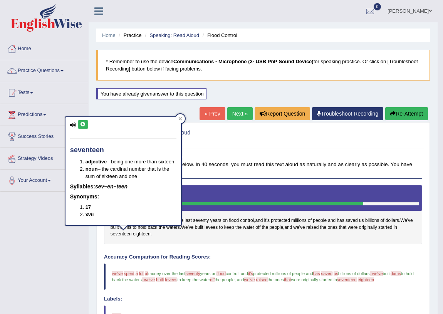
click at [82, 121] on button at bounding box center [83, 124] width 10 height 8
click at [231, 110] on link "Next »" at bounding box center [239, 113] width 25 height 13
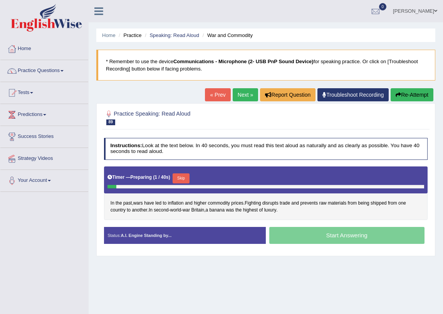
click at [181, 175] on button "Skip" at bounding box center [180, 178] width 17 height 10
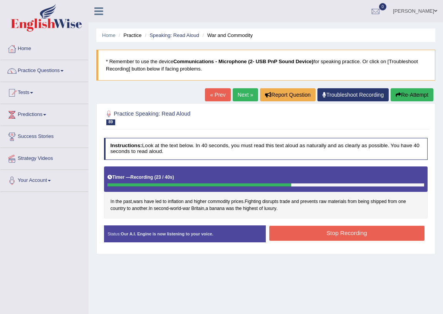
click at [320, 221] on div "Instructions: Look at the text below. In 40 seconds, you must read this text al…" at bounding box center [265, 192] width 327 height 116
click at [323, 231] on button "Stop Recording" at bounding box center [346, 233] width 155 height 15
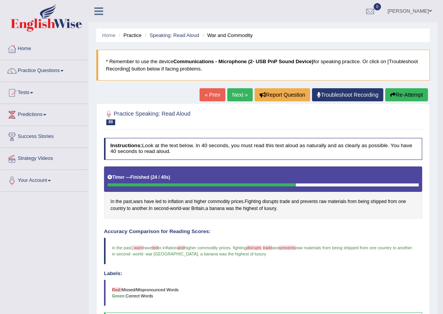
click at [239, 93] on link "Next »" at bounding box center [239, 94] width 25 height 13
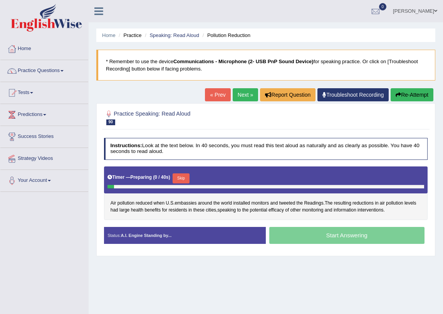
scroll to position [90, 0]
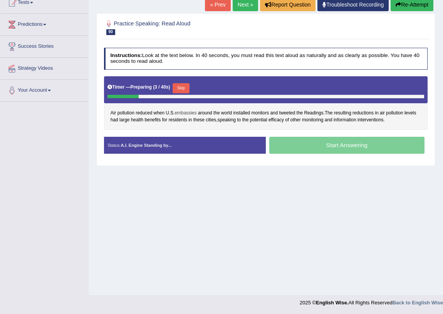
click at [183, 112] on span "embassies" at bounding box center [186, 113] width 22 height 7
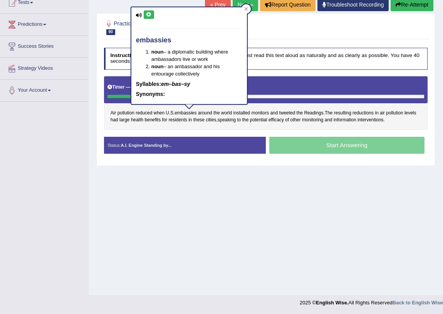
click at [146, 15] on icon at bounding box center [149, 14] width 6 height 5
click at [281, 128] on div "Air pollution reduced when U . S . embassies around the world installed monitor…" at bounding box center [266, 103] width 324 height 54
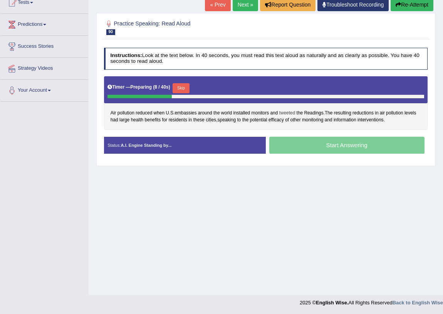
click at [289, 112] on span "tweeted" at bounding box center [287, 113] width 16 height 7
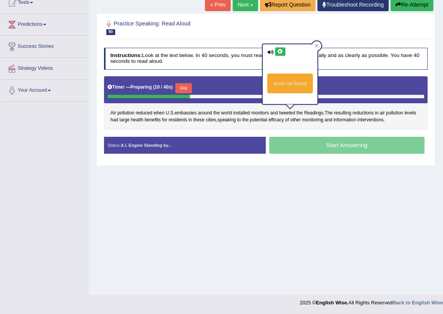
click at [278, 49] on icon at bounding box center [280, 51] width 6 height 5
click at [359, 129] on div "Instructions: Look at the text below. In 40 seconds, you must read this text al…" at bounding box center [265, 103] width 327 height 118
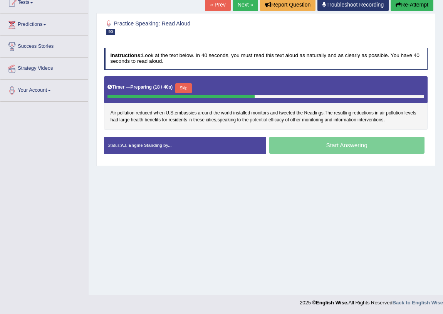
click at [259, 121] on span "potential" at bounding box center [258, 120] width 17 height 7
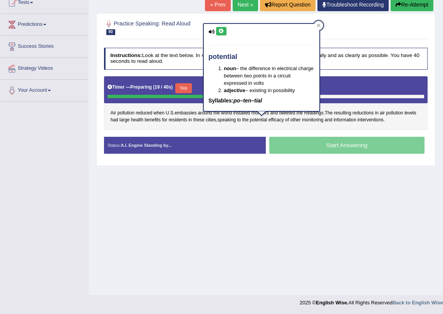
click at [219, 35] on button at bounding box center [221, 31] width 10 height 8
click at [308, 128] on div "Air pollution reduced when U . S . embassies around the world installed monitor…" at bounding box center [266, 103] width 324 height 54
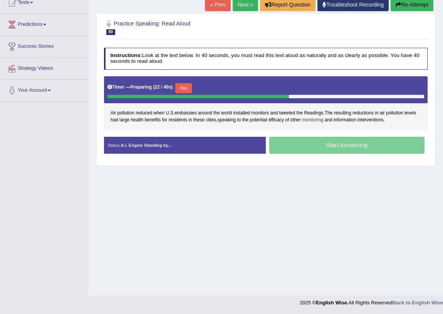
click at [320, 117] on span "monitoring" at bounding box center [313, 120] width 22 height 7
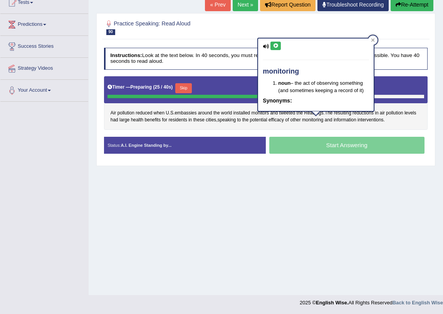
click at [273, 45] on icon at bounding box center [276, 46] width 6 height 5
click at [355, 128] on div "Air pollution reduced when U . S . embassies around the world installed monitor…" at bounding box center [266, 103] width 324 height 54
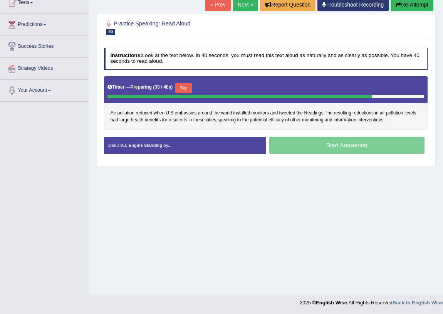
click at [177, 120] on span "residents" at bounding box center [178, 120] width 18 height 7
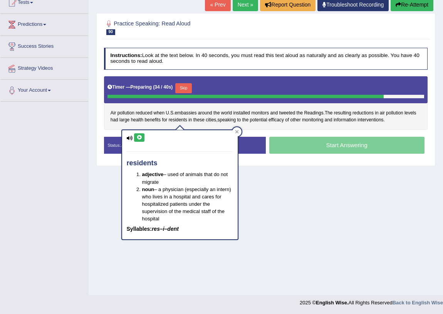
drag, startPoint x: 137, startPoint y: 136, endPoint x: 144, endPoint y: 134, distance: 6.8
click at [138, 134] on button at bounding box center [139, 137] width 10 height 8
click at [334, 126] on div "Air pollution reduced when U . S . embassies around the world installed monitor…" at bounding box center [266, 103] width 324 height 54
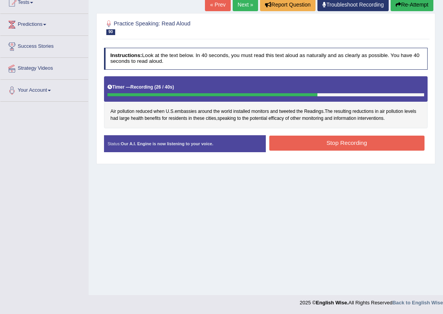
click at [346, 141] on button "Stop Recording" at bounding box center [346, 143] width 155 height 15
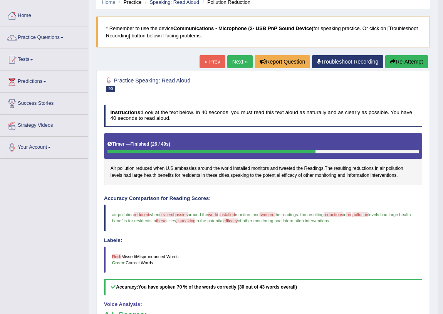
scroll to position [0, 0]
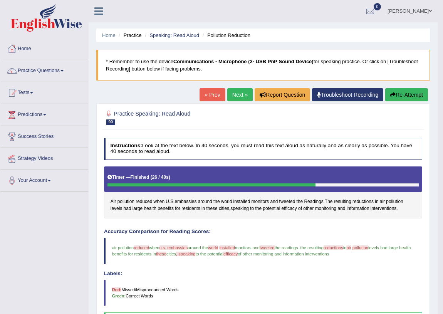
click at [233, 96] on link "Next »" at bounding box center [239, 94] width 25 height 13
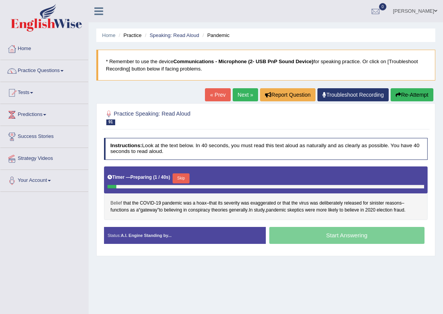
click at [115, 202] on span "Belief" at bounding box center [116, 203] width 12 height 7
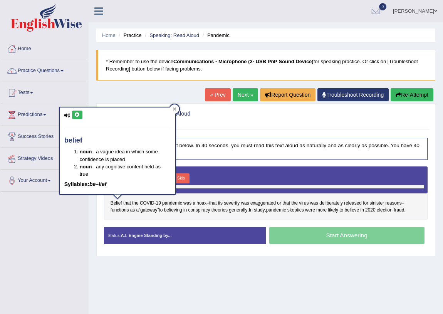
click at [79, 114] on icon at bounding box center [77, 114] width 6 height 5
click at [135, 214] on div "Belief that the COVID - 19 pandemic was a hoax – that its severity was exaggera…" at bounding box center [266, 193] width 324 height 54
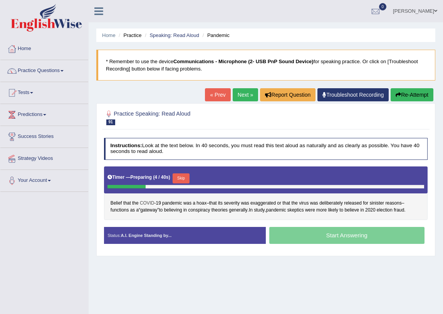
click at [146, 201] on span "COVID" at bounding box center [147, 203] width 15 height 7
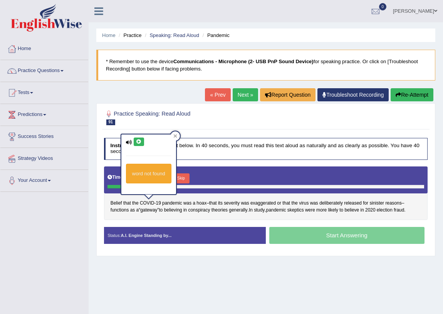
click at [142, 146] on div "word not found" at bounding box center [148, 164] width 55 height 60
click at [139, 142] on icon at bounding box center [139, 141] width 6 height 5
click at [213, 219] on div "Belief that the COVID - 19 pandemic was a hoax – that its severity was exaggera…" at bounding box center [266, 193] width 324 height 54
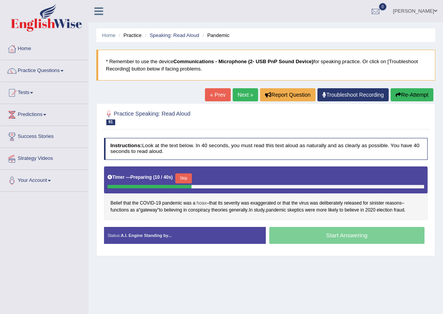
click at [199, 202] on span "hoax" at bounding box center [201, 203] width 10 height 7
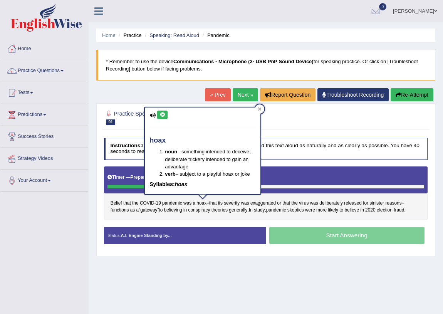
click at [162, 115] on icon at bounding box center [162, 114] width 6 height 5
click at [250, 216] on div "Belief that the COVID - 19 pandemic was a hoax – that its severity was exaggera…" at bounding box center [266, 193] width 324 height 54
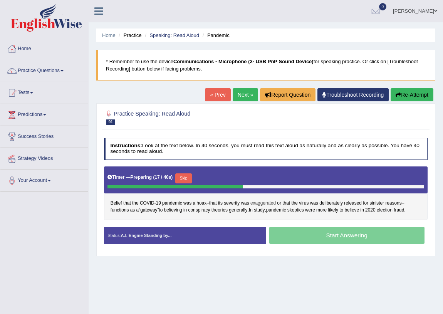
click at [268, 202] on span "exaggerated" at bounding box center [262, 203] width 25 height 7
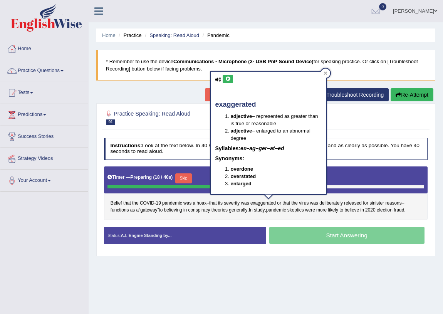
click at [228, 77] on icon at bounding box center [228, 79] width 6 height 5
click at [384, 216] on div "Belief that the COVID - 19 pandemic was a hoax – that its severity was exaggera…" at bounding box center [266, 193] width 324 height 54
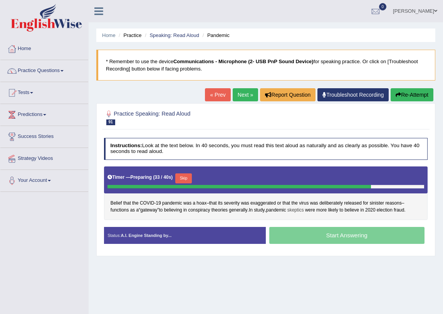
click at [296, 209] on span "skeptics" at bounding box center [295, 210] width 17 height 7
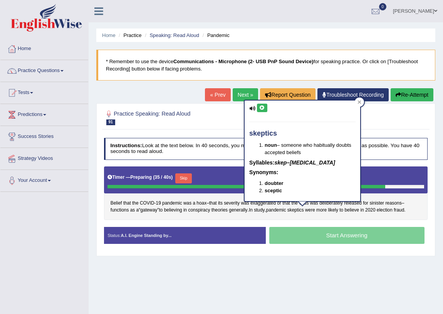
click at [260, 106] on icon at bounding box center [262, 107] width 6 height 5
drag, startPoint x: 177, startPoint y: 222, endPoint x: 176, endPoint y: 218, distance: 5.0
click at [177, 221] on div "Instructions: Look at the text below. In 40 seconds, you must read this text al…" at bounding box center [265, 193] width 327 height 118
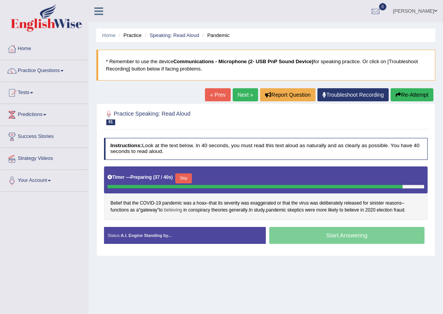
click at [172, 209] on span "believing" at bounding box center [173, 210] width 18 height 7
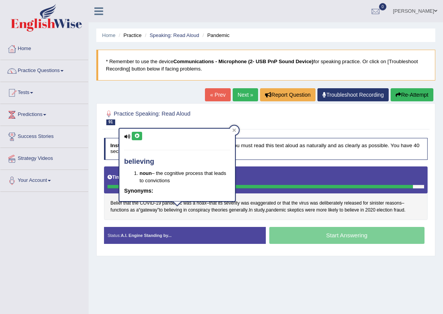
click at [134, 135] on icon at bounding box center [137, 136] width 6 height 5
click at [214, 217] on div "Belief that the COVID - 19 pandemic was a hoax – that its severity was exaggera…" at bounding box center [266, 193] width 324 height 54
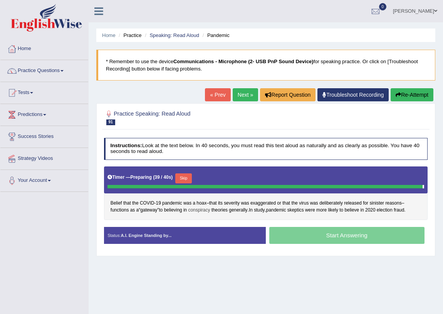
click at [207, 208] on span "conspiracy" at bounding box center [199, 210] width 22 height 7
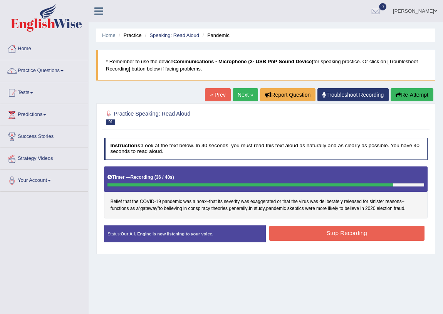
click at [377, 232] on button "Stop Recording" at bounding box center [346, 233] width 155 height 15
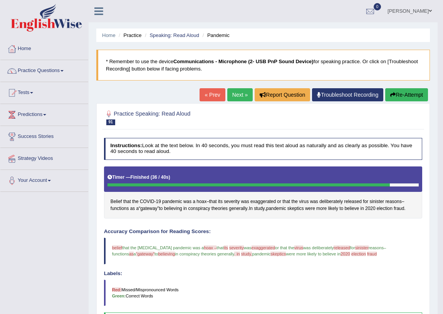
click at [236, 95] on link "Next »" at bounding box center [239, 94] width 25 height 13
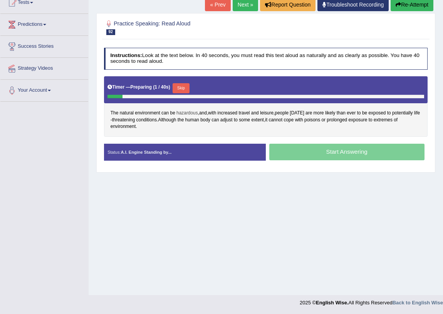
click at [190, 112] on span "hazardous" at bounding box center [187, 113] width 22 height 7
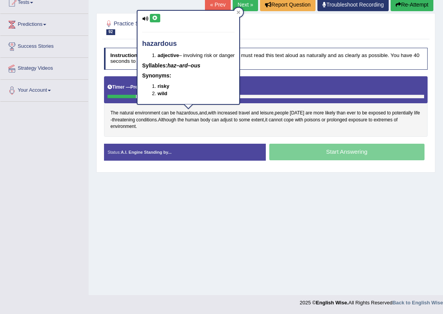
click at [155, 16] on icon at bounding box center [155, 18] width 6 height 5
click at [206, 191] on div "Home Practice Speaking: Read Aloud Natural Environment * Remember to use the de…" at bounding box center [266, 102] width 354 height 385
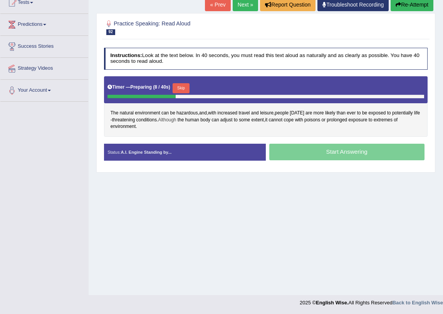
click at [171, 119] on span "Although" at bounding box center [167, 120] width 18 height 7
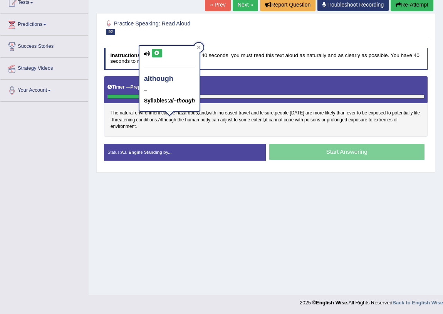
click at [155, 52] on icon at bounding box center [157, 53] width 6 height 5
click at [285, 180] on div "Home Practice Speaking: Read Aloud Natural Environment * Remember to use the de…" at bounding box center [266, 102] width 354 height 385
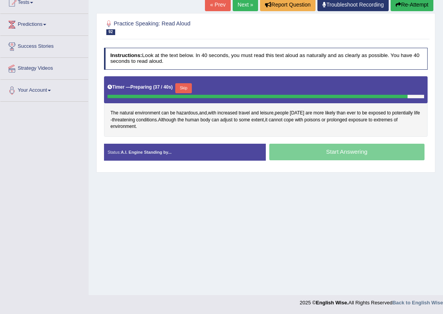
click at [181, 86] on button "Skip" at bounding box center [183, 88] width 17 height 10
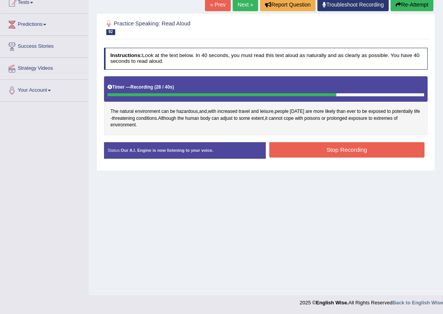
click at [348, 147] on button "Stop Recording" at bounding box center [346, 149] width 155 height 15
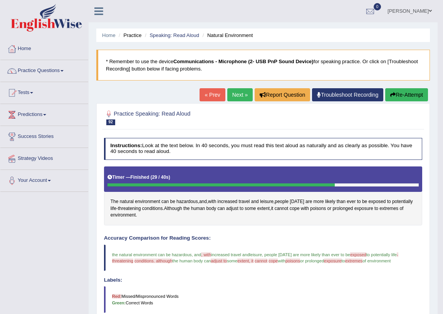
click at [238, 98] on link "Next »" at bounding box center [239, 94] width 25 height 13
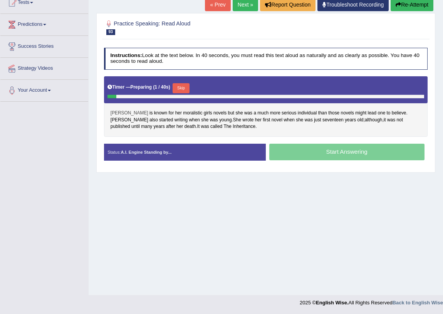
click at [117, 112] on span "[PERSON_NAME]" at bounding box center [129, 113] width 38 height 7
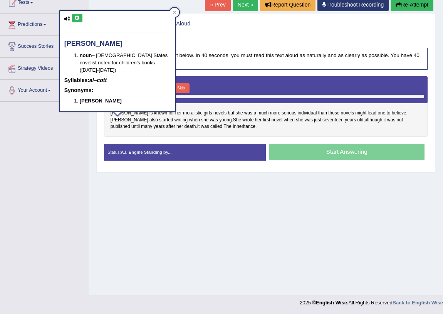
click at [72, 15] on button at bounding box center [77, 18] width 10 height 8
drag, startPoint x: 186, startPoint y: 138, endPoint x: 172, endPoint y: 133, distance: 14.2
click at [186, 138] on div "Instructions: Look at the text below. In 40 seconds, you must read this text al…" at bounding box center [265, 106] width 327 height 125
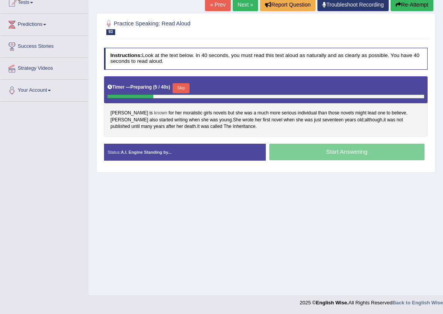
click at [154, 112] on span "known" at bounding box center [160, 113] width 13 height 7
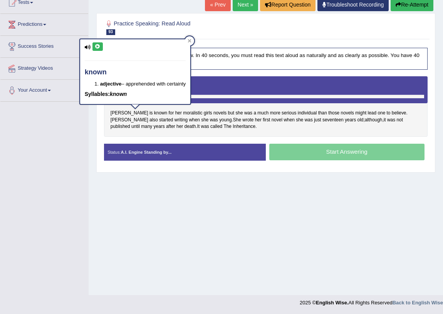
click at [98, 44] on icon at bounding box center [98, 46] width 6 height 5
click at [209, 135] on div "[PERSON_NAME] is known for her moralistic girls novels but she was a much more …" at bounding box center [266, 106] width 324 height 60
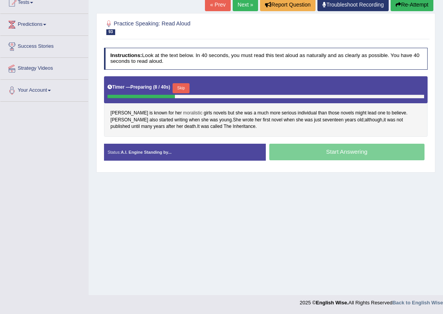
click at [183, 111] on span "moralistic" at bounding box center [192, 113] width 19 height 7
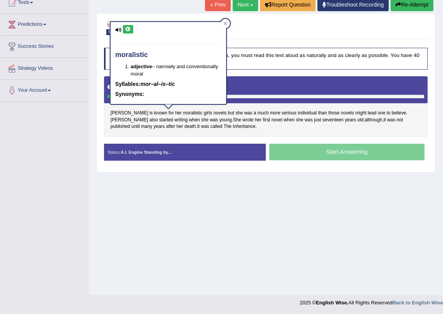
click at [121, 28] on icon at bounding box center [118, 29] width 6 height 5
click at [125, 30] on button at bounding box center [128, 29] width 10 height 8
click at [209, 131] on div "Alcott is known for her moralistic girls novels but she was a much more serious…" at bounding box center [266, 106] width 324 height 60
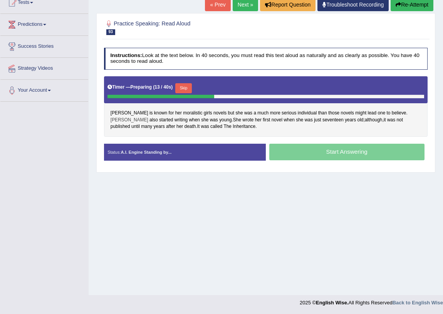
click at [148, 117] on span "Alcott" at bounding box center [129, 120] width 38 height 7
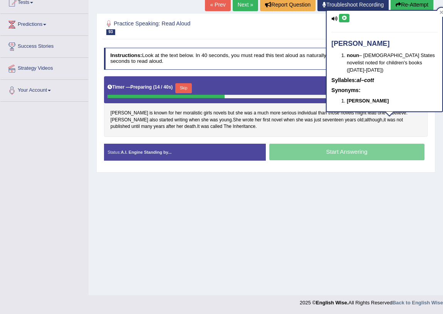
click at [345, 19] on icon at bounding box center [344, 18] width 6 height 5
click at [229, 131] on div "Alcott is known for her moralistic girls novels but she was a much more serious…" at bounding box center [266, 106] width 324 height 60
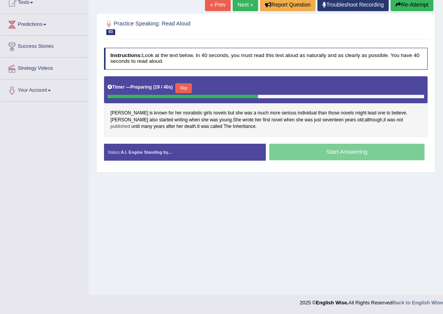
click at [130, 123] on span "published" at bounding box center [120, 126] width 20 height 7
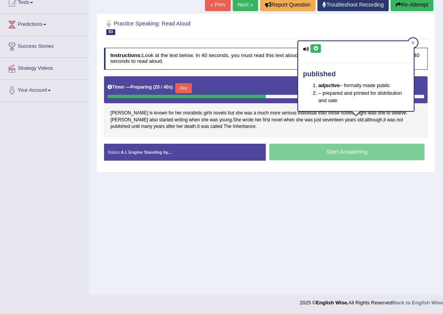
click at [314, 47] on icon at bounding box center [316, 48] width 6 height 5
click at [218, 129] on div "Alcott is known for her moralistic girls novels but she was a much more serious…" at bounding box center [266, 106] width 324 height 60
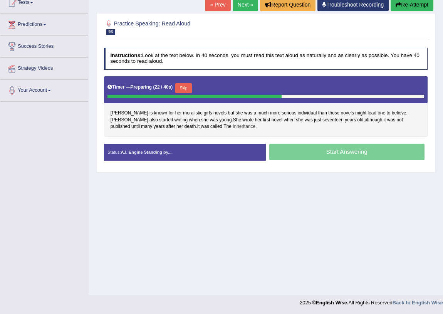
click at [233, 126] on span "Inheritance" at bounding box center [244, 126] width 23 height 7
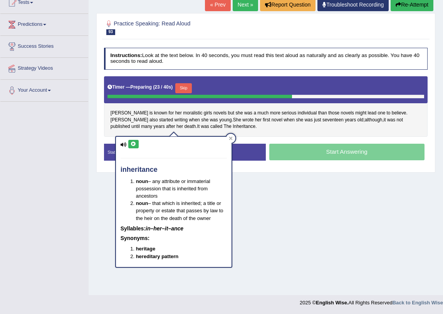
click at [132, 144] on icon at bounding box center [134, 144] width 6 height 5
click at [259, 130] on div "Alcott is known for her moralistic girls novels but she was a much more serious…" at bounding box center [266, 106] width 324 height 60
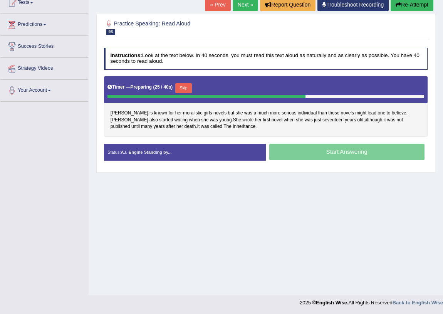
click at [242, 120] on span "wrote" at bounding box center [247, 120] width 11 height 7
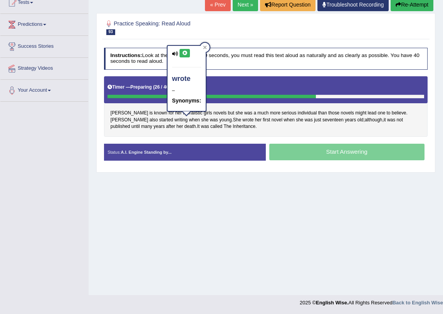
click at [187, 56] on button at bounding box center [184, 53] width 10 height 8
click at [236, 127] on div "Alcott is known for her moralistic girls novels but she was a much more serious…" at bounding box center [266, 106] width 324 height 60
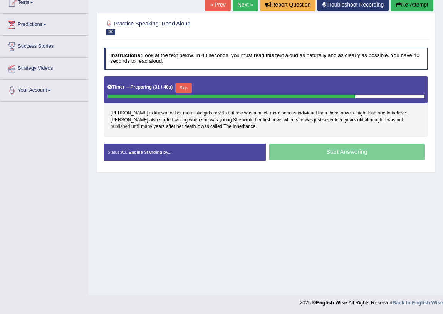
click at [130, 123] on span "published" at bounding box center [120, 126] width 20 height 7
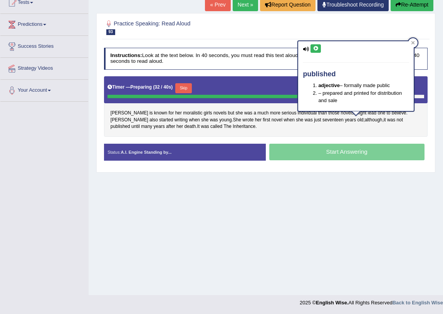
click at [314, 47] on icon at bounding box center [316, 48] width 6 height 5
click at [227, 133] on div "Alcott is known for her moralistic girls novels but she was a much more serious…" at bounding box center [266, 106] width 324 height 60
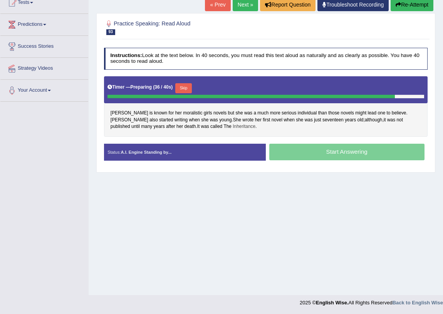
click at [233, 127] on span "Inheritance" at bounding box center [244, 126] width 23 height 7
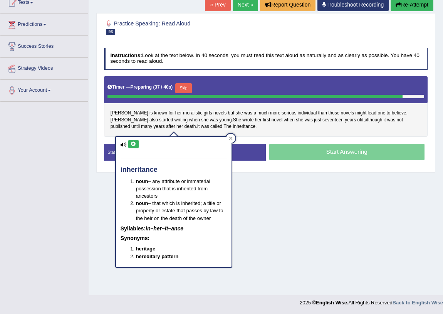
click at [135, 144] on icon at bounding box center [134, 144] width 6 height 5
click at [301, 132] on div "Alcott is known for her moralistic girls novels but she was a much more serious…" at bounding box center [266, 106] width 324 height 60
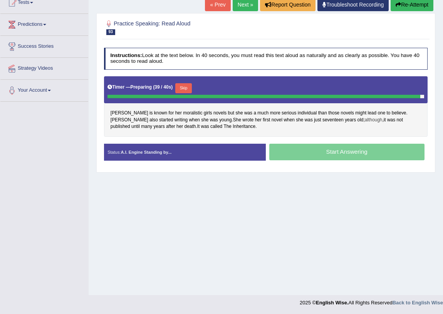
click at [365, 118] on span "although" at bounding box center [374, 120] width 18 height 7
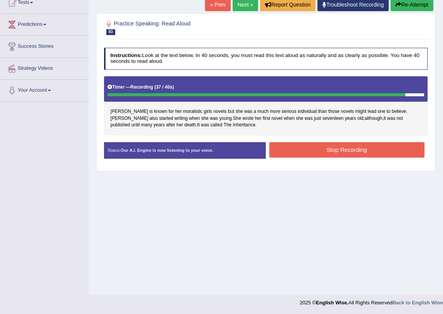
click at [315, 149] on button "Stop Recording" at bounding box center [346, 149] width 155 height 15
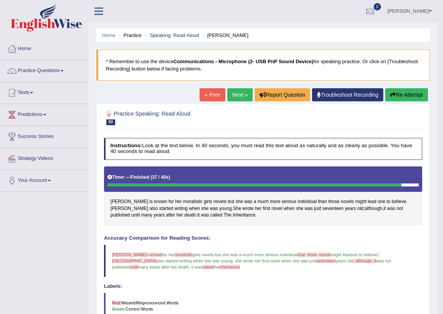
click at [238, 94] on link "Next »" at bounding box center [239, 94] width 25 height 13
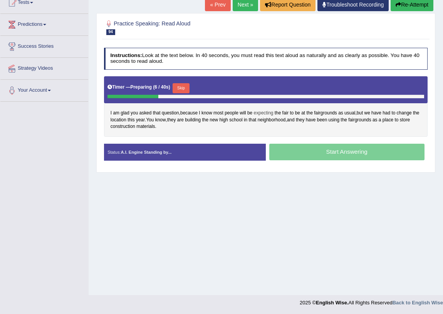
click at [271, 113] on span "expecting" at bounding box center [264, 113] width 20 height 7
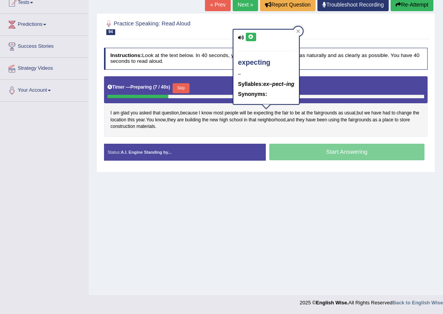
click at [250, 35] on icon at bounding box center [251, 37] width 6 height 5
click at [330, 112] on span "fairgrounds" at bounding box center [325, 113] width 23 height 7
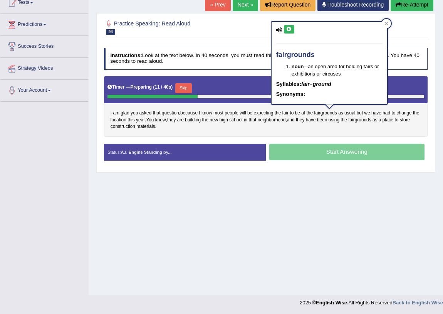
click at [288, 30] on icon at bounding box center [289, 29] width 6 height 5
click at [246, 172] on div "Home Practice Speaking: Read Aloud fairgrounds * Remember to use the device Com…" at bounding box center [266, 102] width 354 height 385
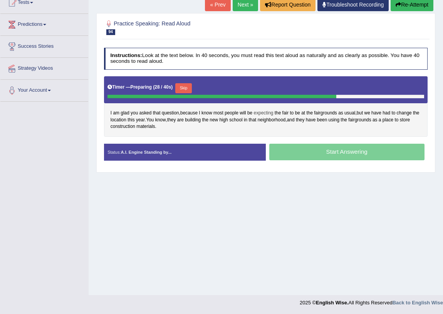
click at [263, 113] on span "expecting" at bounding box center [264, 113] width 20 height 7
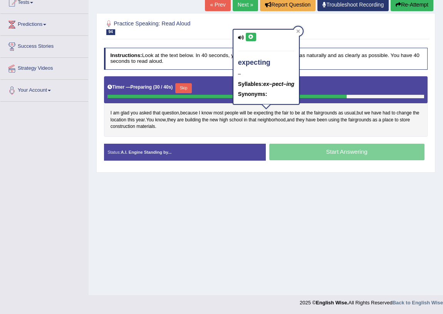
click at [249, 37] on icon at bounding box center [251, 37] width 6 height 5
click at [321, 132] on div "I am glad you asked that question , because I know most people will be expectin…" at bounding box center [266, 106] width 324 height 60
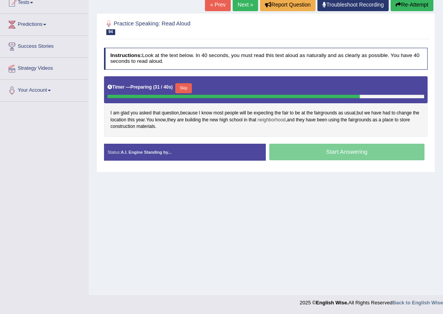
click at [283, 119] on span "neighborhood" at bounding box center [272, 120] width 28 height 7
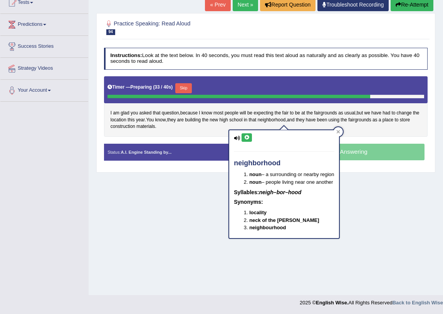
click at [248, 135] on icon at bounding box center [247, 137] width 6 height 5
click at [374, 130] on div "I am glad you asked that question , because I know most people will be expectin…" at bounding box center [266, 106] width 324 height 60
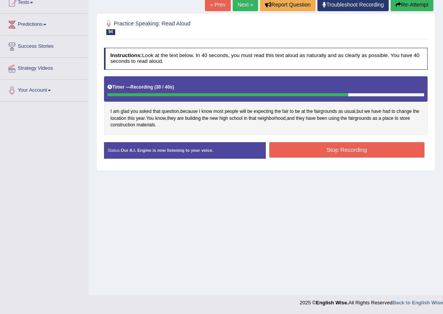
click at [345, 147] on button "Stop Recording" at bounding box center [346, 149] width 155 height 15
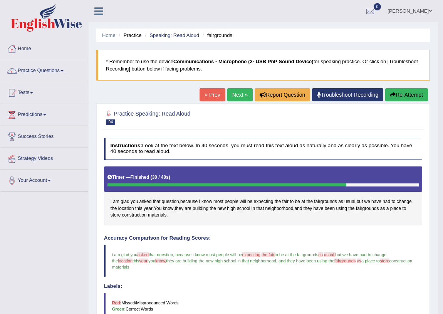
click at [237, 99] on link "Next »" at bounding box center [239, 94] width 25 height 13
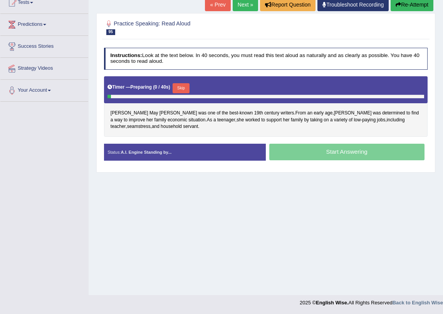
scroll to position [90, 0]
click at [113, 112] on span "Louisa" at bounding box center [129, 113] width 38 height 7
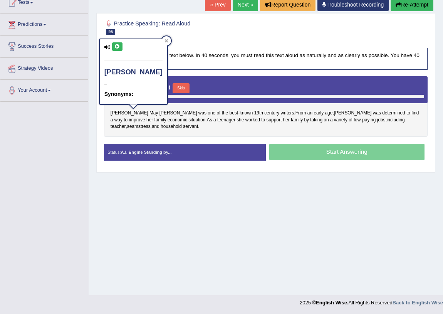
click at [116, 48] on icon at bounding box center [117, 46] width 6 height 5
click at [166, 126] on div "Louisa May Alcott was one of the best - known 19th century writers . From an ea…" at bounding box center [266, 106] width 324 height 60
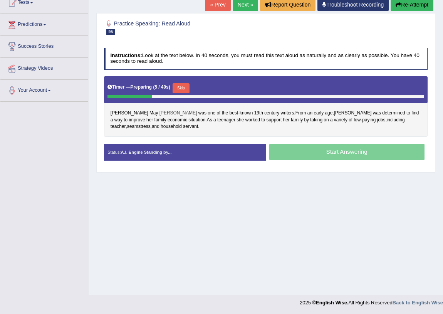
click at [159, 112] on span "Alcott" at bounding box center [178, 113] width 38 height 7
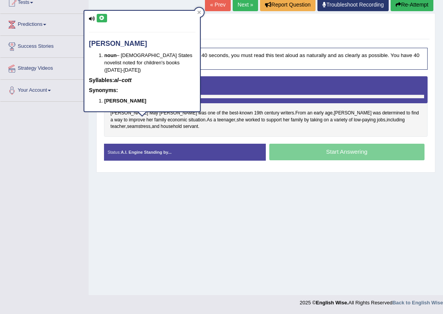
click at [104, 19] on icon at bounding box center [102, 18] width 6 height 5
click at [183, 131] on div "Louisa May Alcott was one of the best - known 19th century writers . From an ea…" at bounding box center [266, 106] width 324 height 60
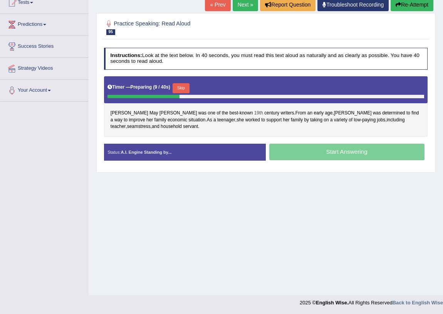
click at [254, 112] on span "19th" at bounding box center [258, 113] width 9 height 7
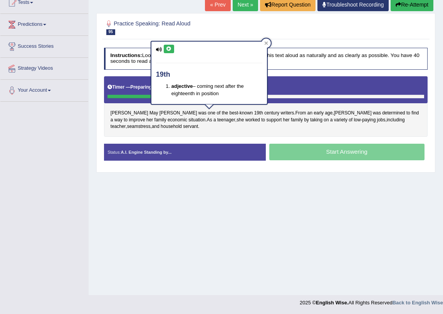
click at [168, 50] on icon at bounding box center [169, 49] width 6 height 5
click at [214, 130] on div "Louisa May Alcott was one of the best - known 19th century writers . From an ea…" at bounding box center [266, 106] width 324 height 60
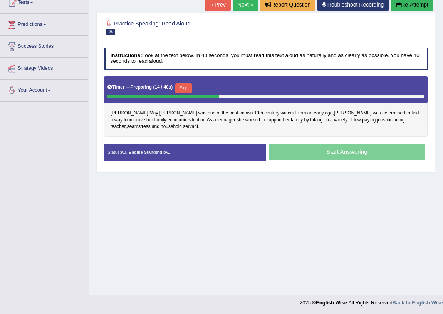
click at [264, 112] on span "century" at bounding box center [271, 113] width 15 height 7
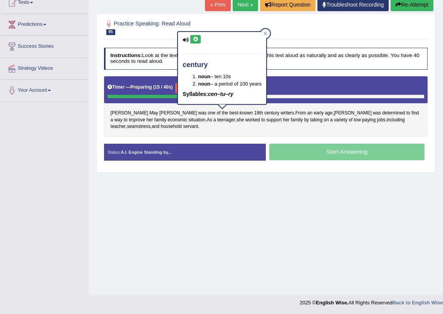
click at [197, 39] on icon at bounding box center [195, 39] width 6 height 5
click at [266, 130] on div "Louisa May Alcott was one of the best - known 19th century writers . From an ea…" at bounding box center [266, 106] width 324 height 60
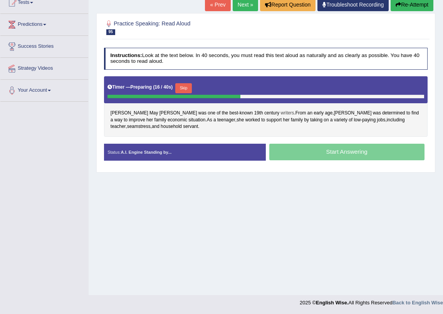
click at [280, 112] on span "writers" at bounding box center [286, 113] width 13 height 7
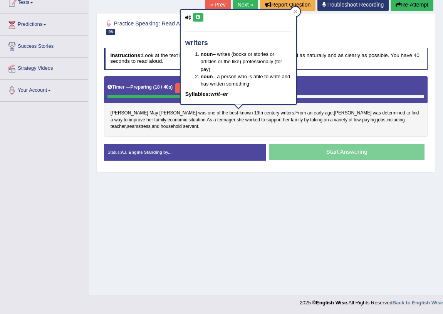
click at [196, 15] on icon at bounding box center [198, 17] width 6 height 5
click at [298, 132] on div "Louisa May Alcott was one of the best - known 19th century writers . From an ea…" at bounding box center [266, 106] width 324 height 60
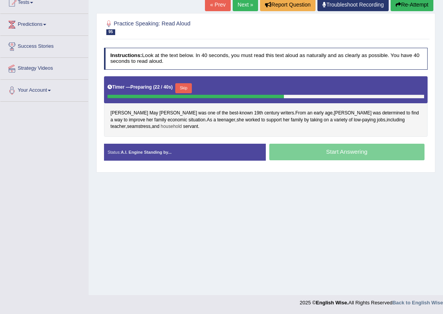
click at [161, 124] on span "household" at bounding box center [171, 126] width 21 height 7
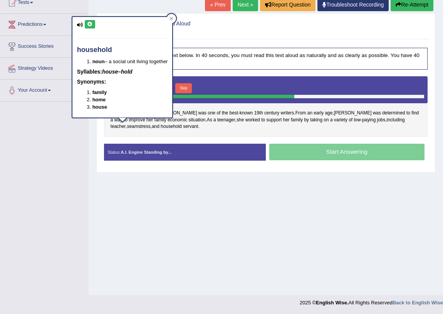
click at [90, 24] on icon at bounding box center [90, 24] width 6 height 5
click at [192, 130] on div "Louisa May Alcott was one of the best - known 19th century writers . From an ea…" at bounding box center [266, 106] width 324 height 60
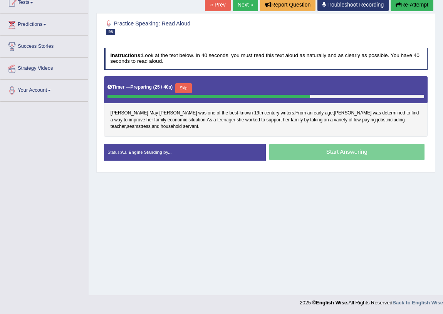
click at [217, 120] on span "teenager" at bounding box center [226, 120] width 18 height 7
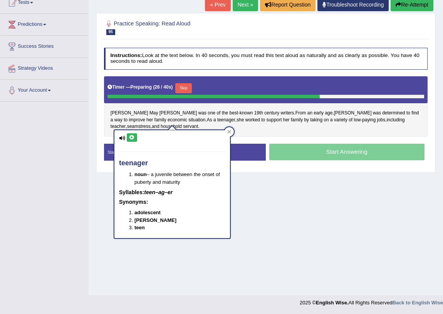
click at [132, 136] on icon at bounding box center [132, 137] width 6 height 5
click at [249, 135] on div "Louisa May Alcott was one of the best - known 19th century writers . From an ea…" at bounding box center [266, 106] width 324 height 60
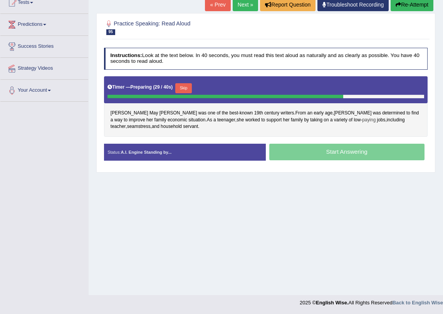
click at [362, 119] on span "paying" at bounding box center [368, 120] width 13 height 7
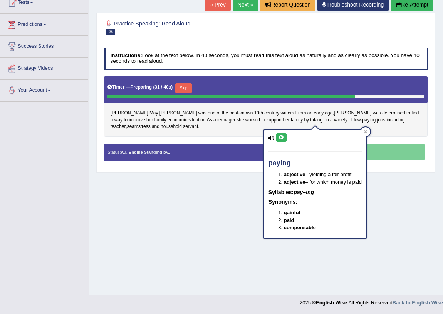
click at [282, 137] on icon at bounding box center [281, 137] width 6 height 5
click at [248, 127] on div "Louisa May Alcott was one of the best - known 19th century writers . From an ea…" at bounding box center [266, 106] width 324 height 60
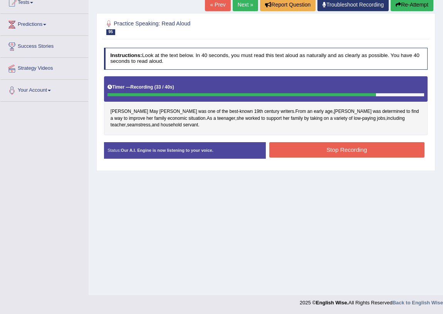
click at [363, 148] on button "Stop Recording" at bounding box center [346, 149] width 155 height 15
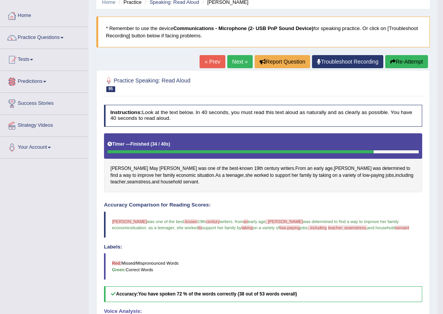
scroll to position [0, 0]
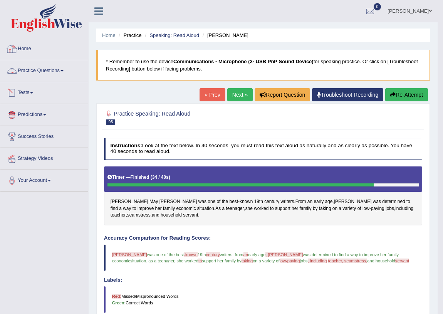
click at [48, 75] on link "Practice Questions" at bounding box center [44, 69] width 88 height 19
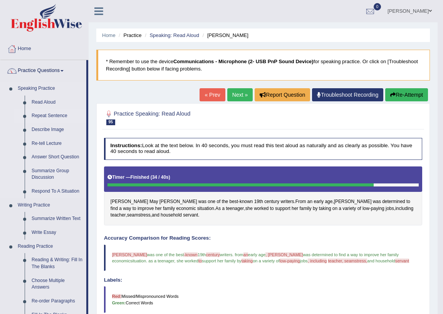
click at [48, 116] on link "Repeat Sentence" at bounding box center [57, 116] width 58 height 14
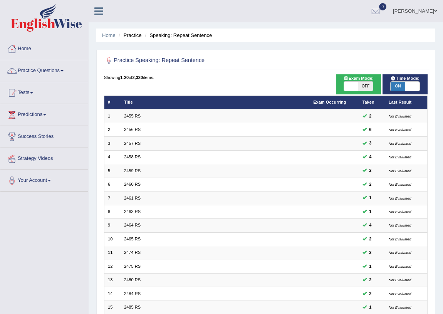
scroll to position [130, 0]
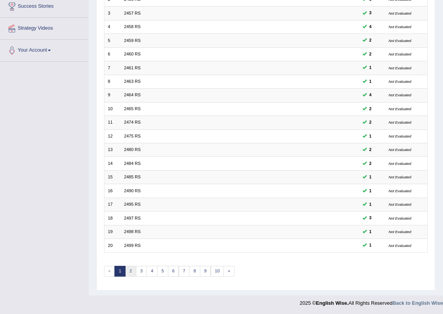
click at [132, 269] on link "2" at bounding box center [130, 271] width 11 height 11
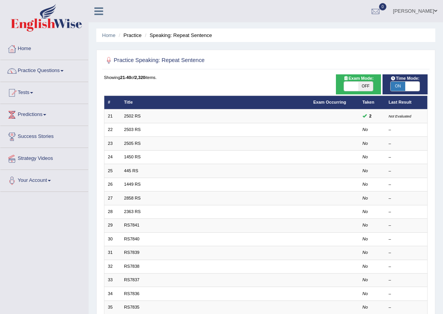
click at [124, 128] on link "2503 RS" at bounding box center [132, 129] width 17 height 5
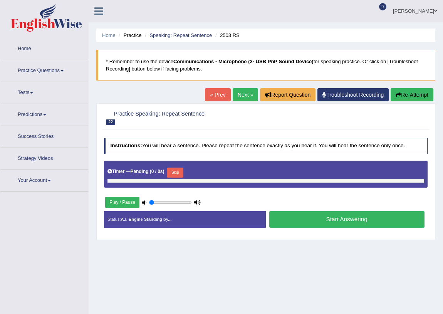
type input "1"
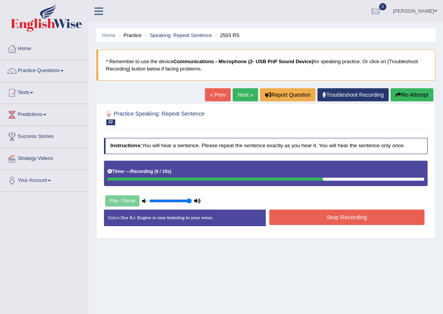
click at [323, 212] on button "Stop Recording" at bounding box center [346, 216] width 155 height 15
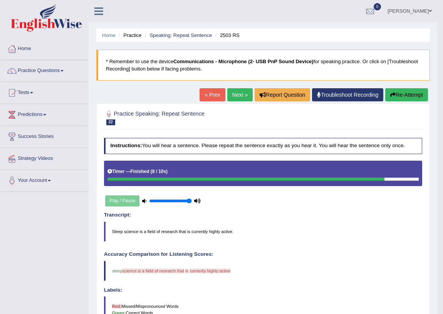
click at [412, 88] on div "Home Practice Speaking: Repeat Sentence 2503 RS * Remember to use the device Co…" at bounding box center [263, 238] width 349 height 476
click at [412, 94] on button "Re-Attempt" at bounding box center [406, 94] width 43 height 13
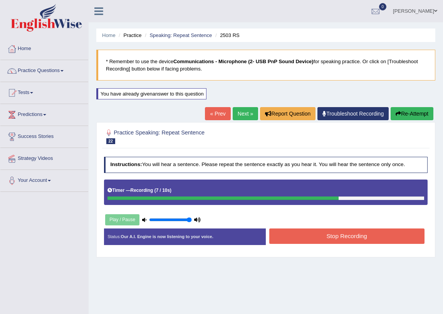
click at [328, 227] on div "Instructions: You will hear a sentence. Please repeat the sentence exactly as y…" at bounding box center [265, 203] width 327 height 100
click at [331, 236] on button "Stop Recording" at bounding box center [346, 235] width 155 height 15
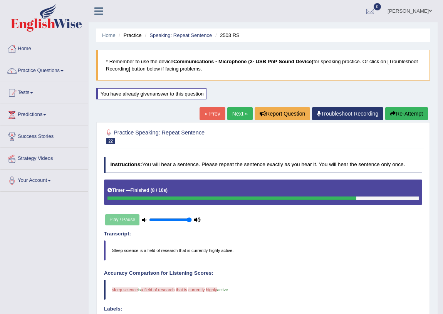
click at [239, 115] on link "Next »" at bounding box center [239, 113] width 25 height 13
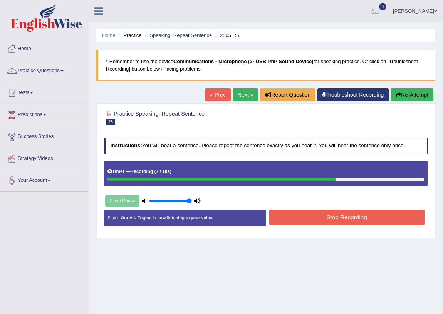
click at [355, 216] on button "Stop Recording" at bounding box center [346, 216] width 155 height 15
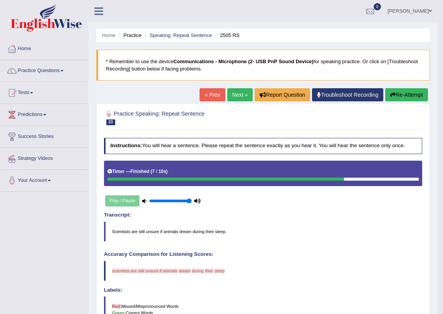
click at [399, 93] on button "Re-Attempt" at bounding box center [406, 94] width 43 height 13
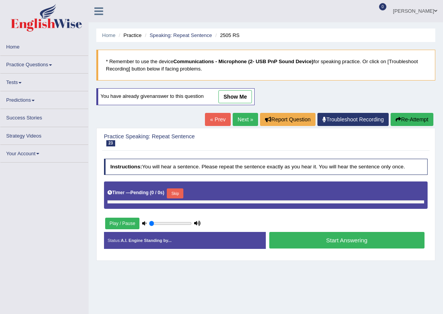
click at [321, 240] on button "Start Answering" at bounding box center [346, 240] width 155 height 17
click at [242, 112] on div "You have already given answer to this question show me" at bounding box center [176, 100] width 160 height 25
click at [241, 119] on link "Next »" at bounding box center [245, 119] width 25 height 13
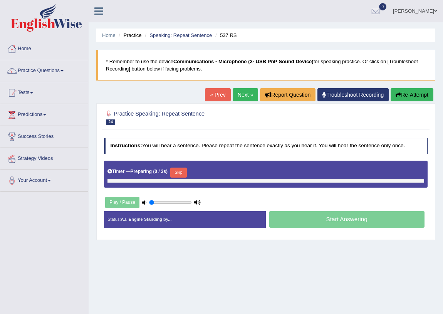
type input "1"
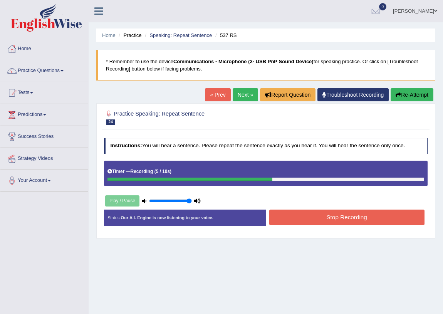
click at [296, 216] on button "Stop Recording" at bounding box center [346, 216] width 155 height 15
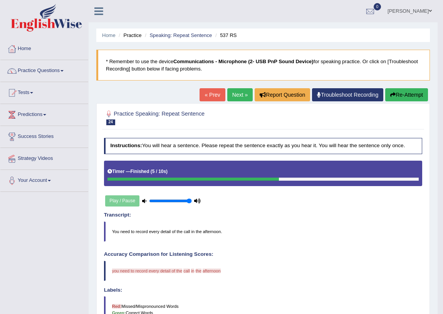
click at [397, 94] on button "Re-Attempt" at bounding box center [406, 94] width 43 height 13
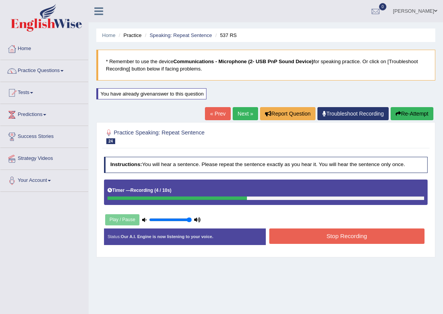
click at [349, 238] on button "Stop Recording" at bounding box center [346, 235] width 155 height 15
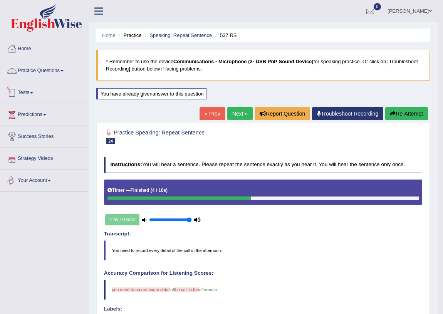
click at [49, 66] on link "Practice Questions" at bounding box center [44, 69] width 88 height 19
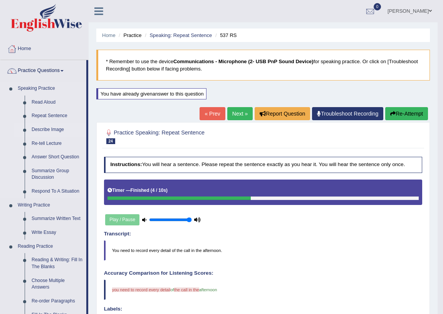
click at [44, 130] on link "Describe Image" at bounding box center [57, 130] width 58 height 14
click at [55, 131] on link "Describe Image" at bounding box center [57, 130] width 58 height 14
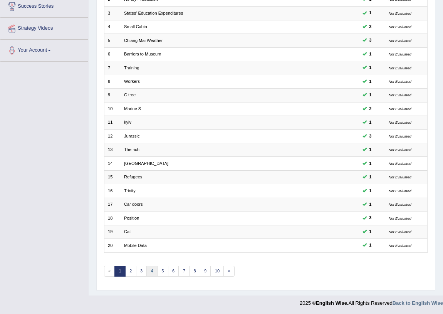
click at [151, 270] on link "4" at bounding box center [151, 271] width 11 height 11
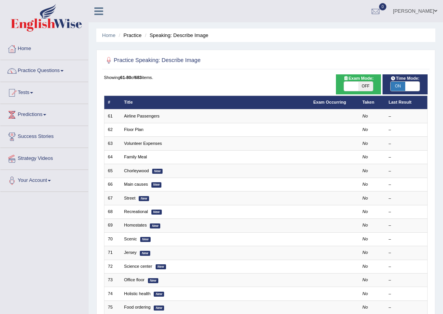
scroll to position [130, 0]
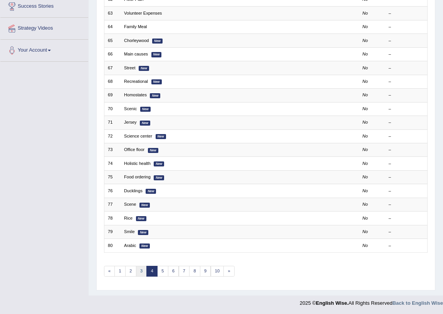
click at [140, 269] on link "3" at bounding box center [141, 271] width 11 height 11
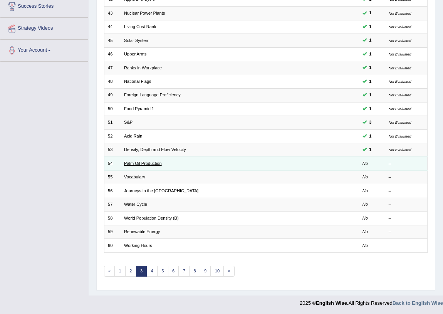
click at [157, 163] on link "Palm Oil Production" at bounding box center [143, 163] width 38 height 5
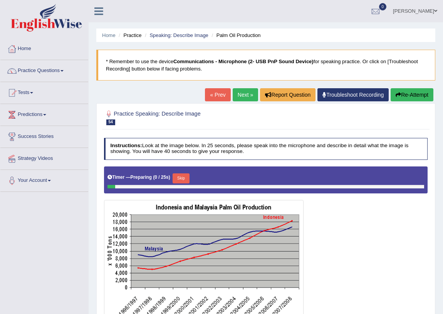
scroll to position [90, 0]
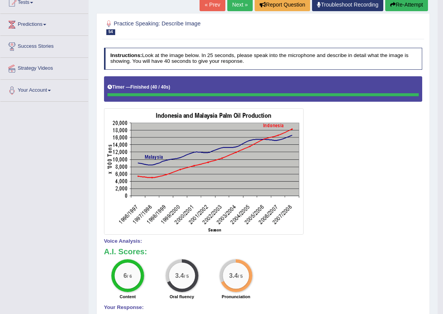
drag, startPoint x: 358, startPoint y: 162, endPoint x: 363, endPoint y: 161, distance: 5.0
click at [361, 161] on div at bounding box center [263, 155] width 318 height 158
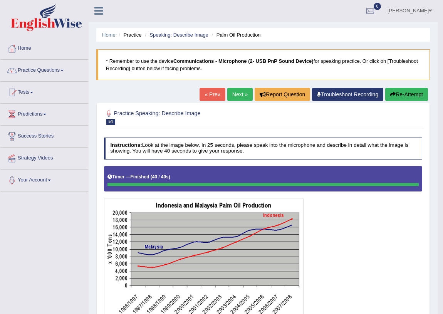
scroll to position [0, 0]
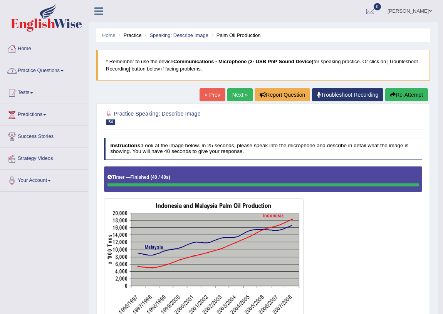
click at [57, 62] on link "Practice Questions" at bounding box center [44, 69] width 88 height 19
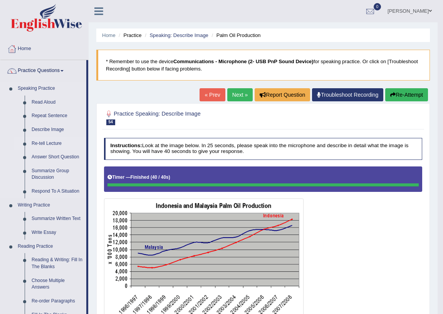
click at [47, 146] on link "Re-tell Lecture" at bounding box center [57, 144] width 58 height 14
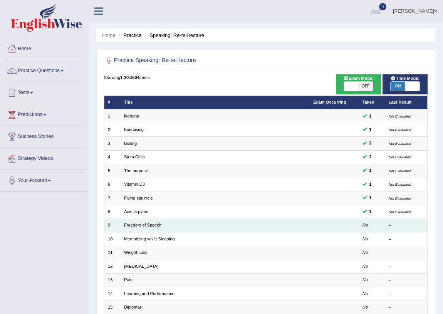
click at [147, 224] on link "Freedom of Speech" at bounding box center [142, 225] width 37 height 5
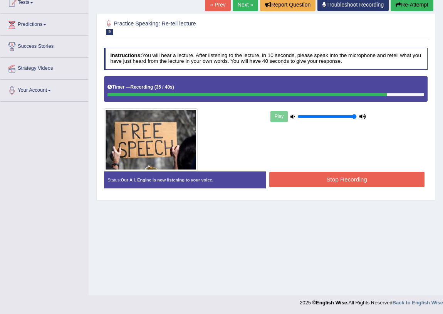
click at [325, 181] on button "Stop Recording" at bounding box center [346, 179] width 155 height 15
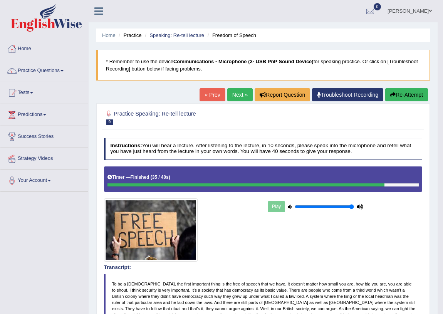
click at [233, 96] on link "Next »" at bounding box center [239, 94] width 25 height 13
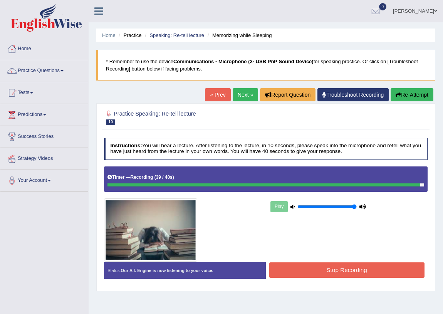
click at [335, 269] on button "Stop Recording" at bounding box center [346, 269] width 155 height 15
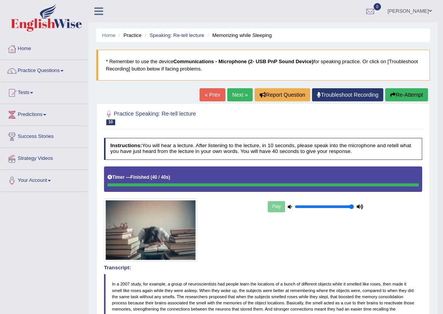
click at [236, 90] on link "Next »" at bounding box center [239, 94] width 25 height 13
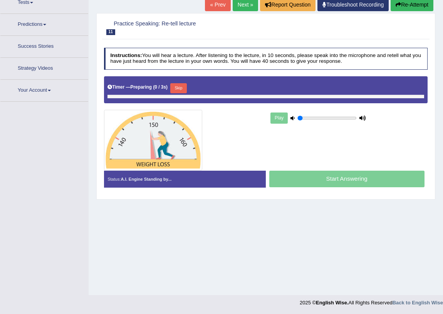
type input "1"
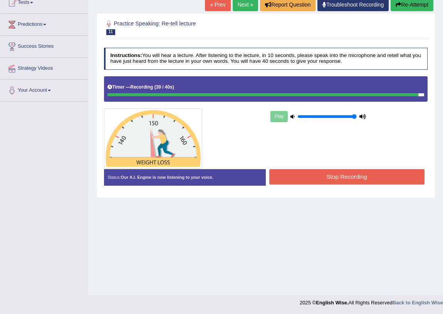
click at [355, 176] on button "Stop Recording" at bounding box center [346, 176] width 155 height 15
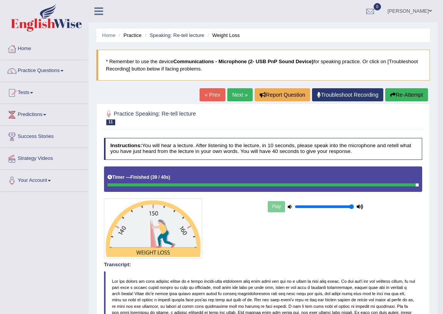
click at [230, 94] on link "Next »" at bounding box center [239, 94] width 25 height 13
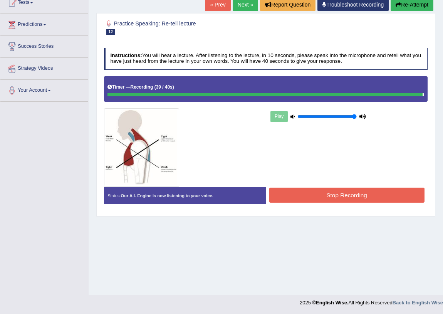
click at [336, 193] on button "Stop Recording" at bounding box center [346, 194] width 155 height 15
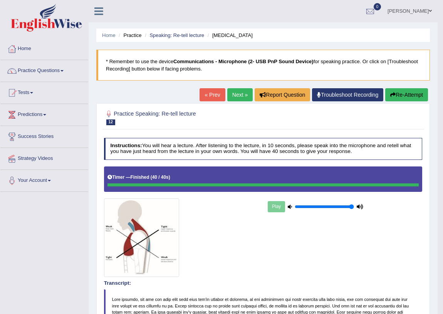
click at [234, 92] on link "Next »" at bounding box center [239, 94] width 25 height 13
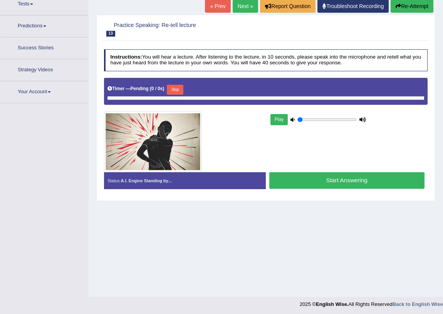
scroll to position [90, 0]
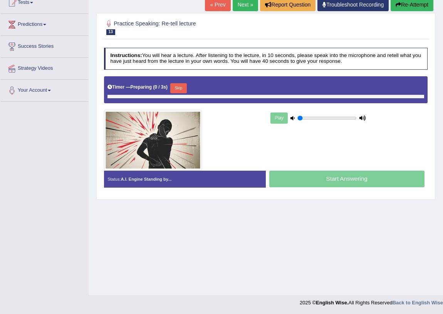
type input "1"
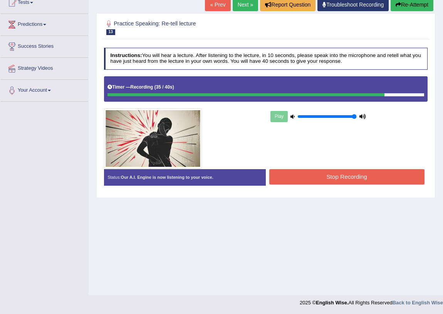
click at [335, 178] on button "Stop Recording" at bounding box center [346, 176] width 155 height 15
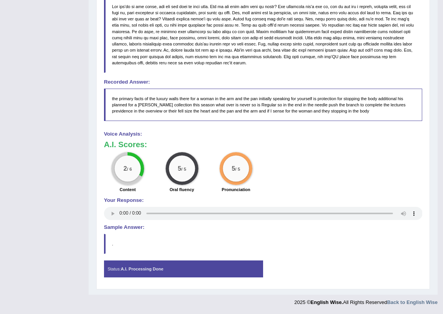
scroll to position [0, 0]
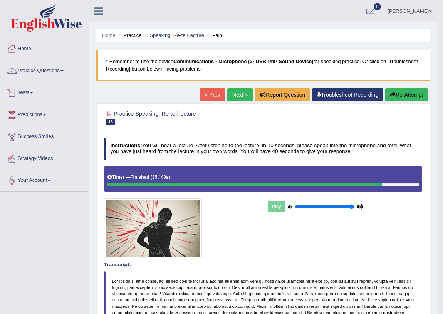
click at [22, 88] on link "Tests" at bounding box center [44, 91] width 88 height 19
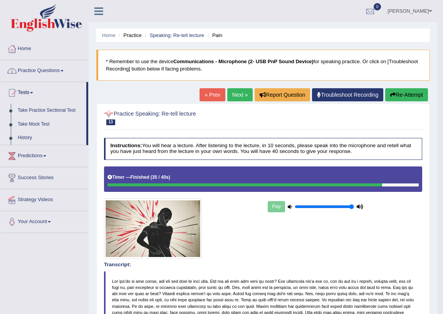
click at [53, 71] on link "Practice Questions" at bounding box center [44, 69] width 88 height 19
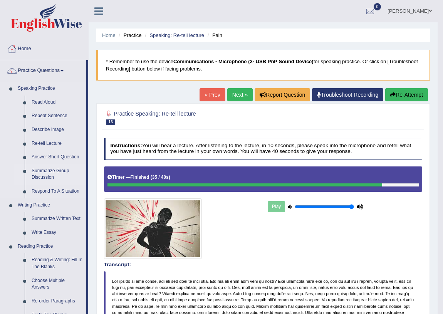
click at [53, 170] on link "Summarize Group Discussion" at bounding box center [57, 174] width 58 height 20
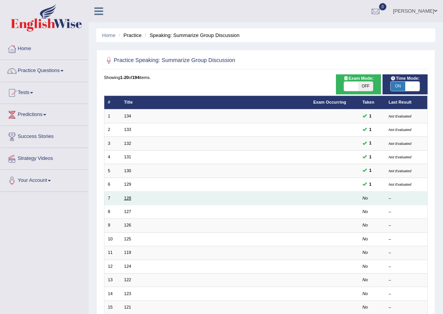
click at [128, 197] on link "128" at bounding box center [127, 198] width 7 height 5
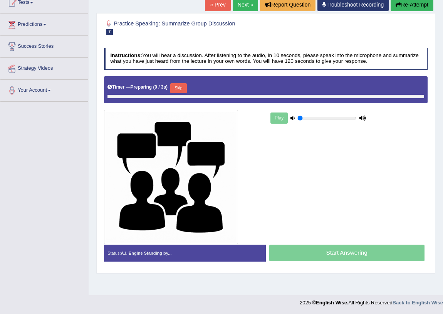
type input "1"
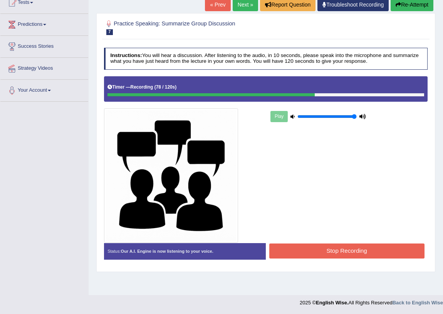
click at [339, 246] on button "Stop Recording" at bounding box center [346, 250] width 155 height 15
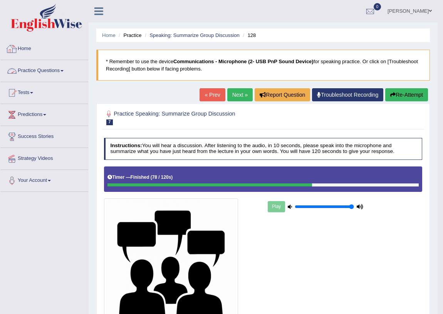
click at [30, 45] on link "Home" at bounding box center [44, 47] width 88 height 19
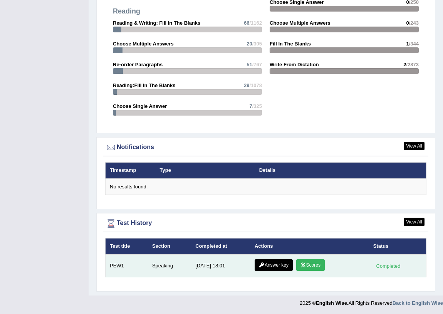
click at [265, 265] on link "Answer key" at bounding box center [273, 265] width 38 height 12
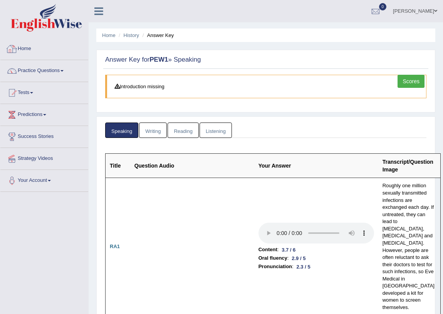
click at [20, 54] on link "Home" at bounding box center [44, 47] width 88 height 19
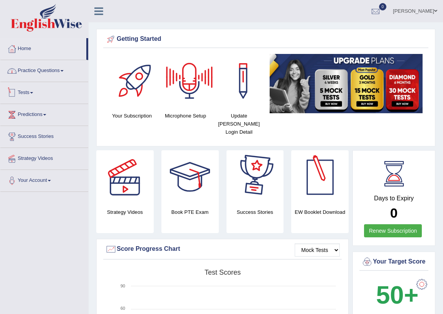
click at [42, 65] on link "Practice Questions" at bounding box center [44, 69] width 88 height 19
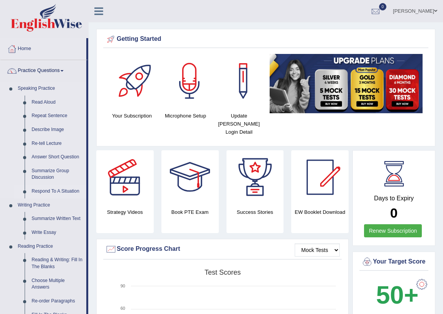
click at [54, 192] on link "Respond To A Situation" at bounding box center [57, 191] width 58 height 14
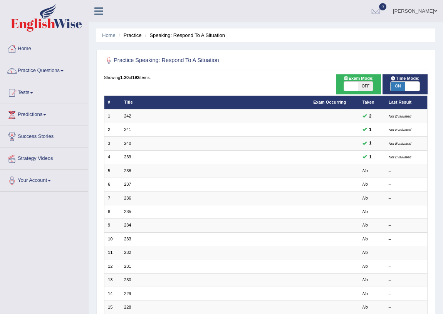
click at [124, 172] on link "238" at bounding box center [127, 170] width 7 height 5
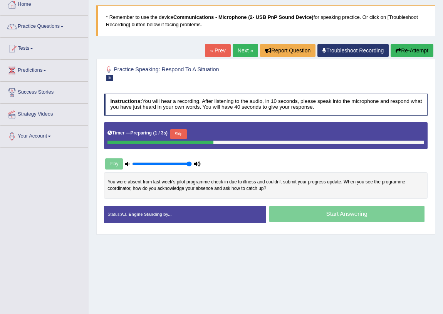
scroll to position [90, 0]
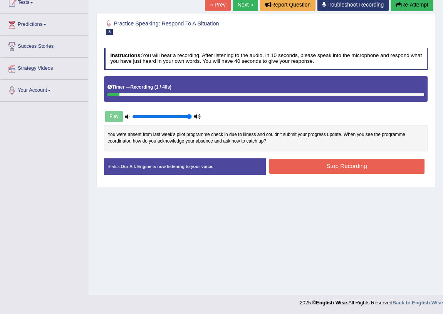
click at [349, 165] on button "Stop Recording" at bounding box center [346, 166] width 155 height 15
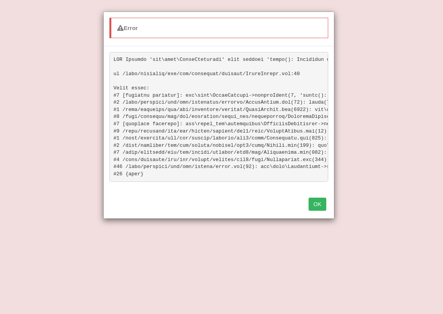
click at [316, 210] on button "OK" at bounding box center [317, 203] width 18 height 13
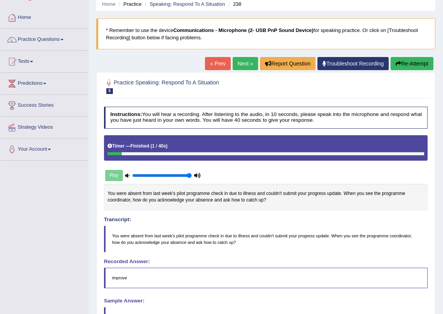
scroll to position [0, 0]
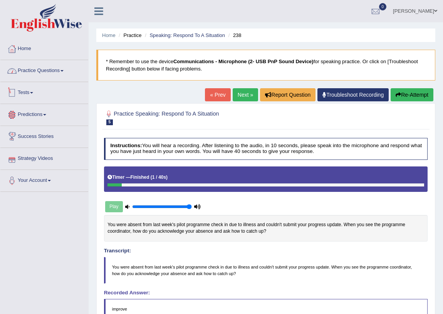
click at [50, 74] on link "Practice Questions" at bounding box center [44, 69] width 88 height 19
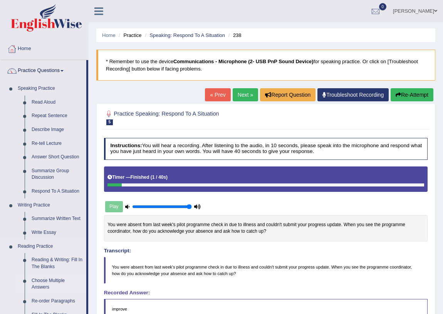
click at [55, 258] on link "Reading & Writing: Fill In The Blanks" at bounding box center [57, 263] width 58 height 20
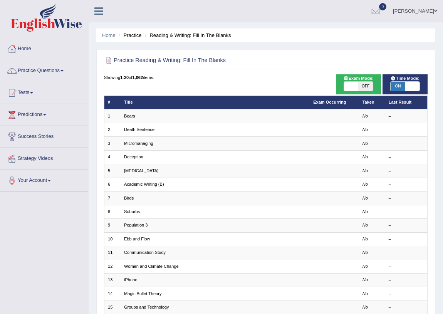
scroll to position [130, 0]
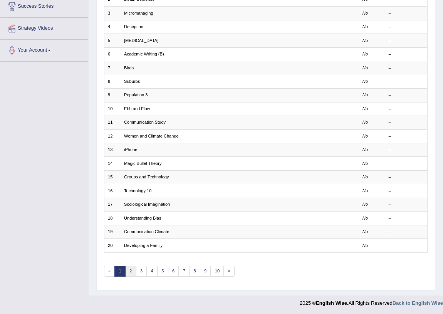
click at [131, 268] on link "2" at bounding box center [130, 271] width 11 height 11
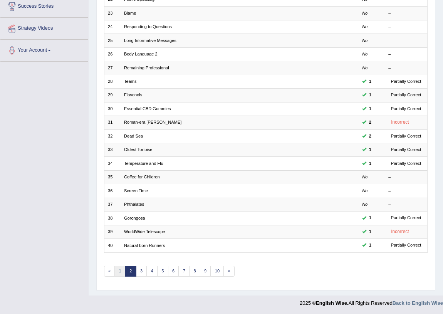
click at [118, 269] on link "1" at bounding box center [119, 271] width 11 height 11
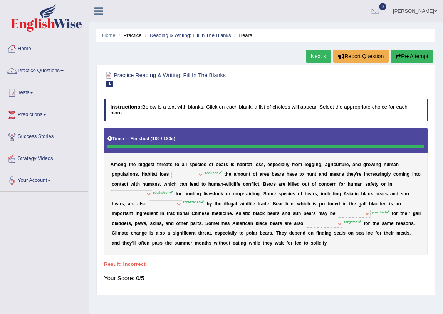
click at [323, 56] on link "Next »" at bounding box center [318, 56] width 25 height 13
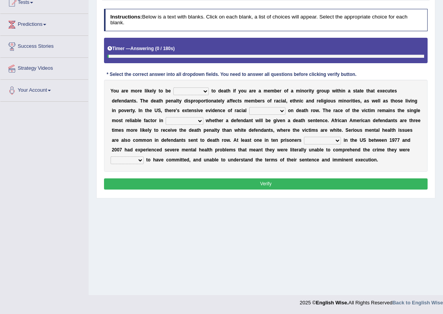
scroll to position [90, 0]
click at [202, 92] on select "penalized blamed complained sentenced" at bounding box center [190, 91] width 35 height 8
select select "complained"
click at [173, 87] on select "penalized blamed complained sentenced" at bounding box center [190, 91] width 35 height 8
click at [271, 110] on select "bias equality appearance background" at bounding box center [267, 111] width 36 height 8
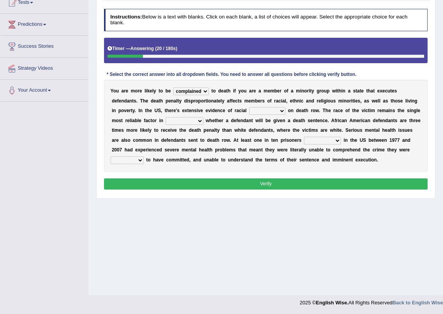
select select "equality"
click at [249, 107] on select "bias equality appearance background" at bounding box center [267, 111] width 36 height 8
click at [192, 120] on select "determining adjoining undermining examining" at bounding box center [184, 121] width 37 height 8
select select "determining"
click at [166, 117] on select "determining adjoining undermining examining" at bounding box center [184, 121] width 37 height 8
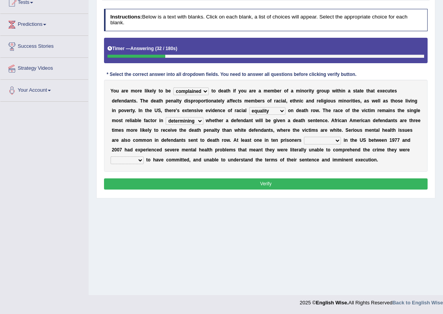
click at [321, 143] on select "electrocuted persecuted executed captured" at bounding box center [322, 141] width 37 height 8
click at [304, 137] on select "electrocuted persecuted executed captured" at bounding box center [322, 141] width 37 height 8
click at [316, 141] on select "electrocuted persecuted executed captured" at bounding box center [322, 141] width 37 height 8
click at [304, 137] on select "electrocuted persecuted executed captured" at bounding box center [322, 141] width 37 height 8
click at [329, 139] on select "electrocuted persecuted executed captured" at bounding box center [322, 141] width 37 height 8
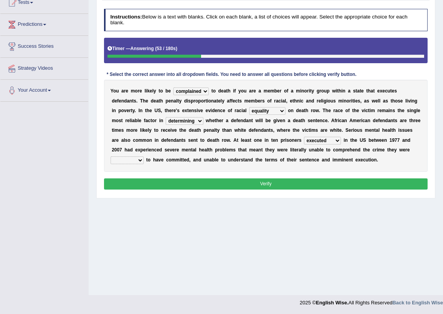
select select "captured"
click at [304, 137] on select "electrocuted persecuted executed captured" at bounding box center [322, 141] width 37 height 8
click at [138, 161] on select "alleged acclaimed persuaded claimed" at bounding box center [126, 160] width 33 height 8
select select "alleged"
click at [110, 156] on select "alleged acclaimed persuaded claimed" at bounding box center [126, 160] width 33 height 8
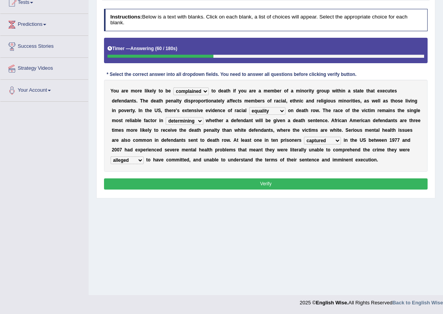
click at [221, 182] on button "Verify" at bounding box center [266, 183] width 324 height 11
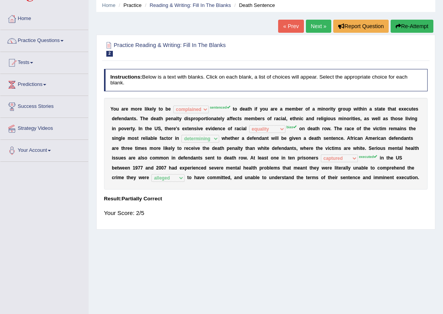
scroll to position [0, 0]
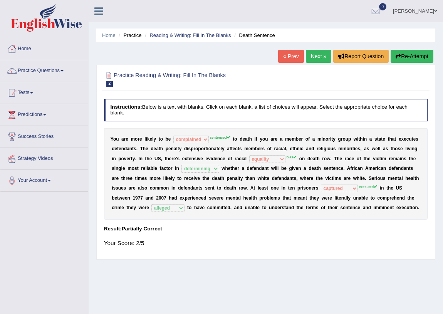
click at [316, 59] on link "Next »" at bounding box center [318, 56] width 25 height 13
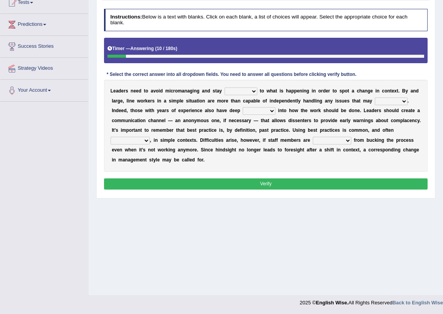
click at [243, 91] on select "complied connected precise concise" at bounding box center [240, 91] width 33 height 8
select select "connected"
click at [224, 87] on select "complied connected precise concise" at bounding box center [240, 91] width 33 height 8
click at [392, 102] on select "apprise rise encounter arise" at bounding box center [391, 101] width 33 height 8
select select "rise"
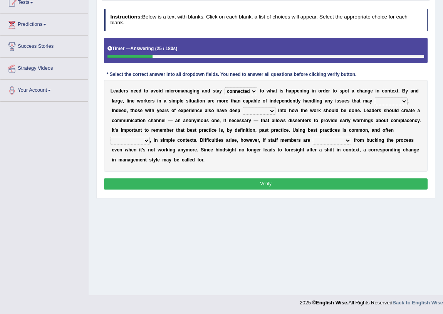
click at [375, 97] on select "apprise rise encounter arise" at bounding box center [391, 101] width 33 height 8
click at [259, 112] on select "incursion insight indignity indication" at bounding box center [259, 111] width 33 height 8
select select "insight"
click at [243, 107] on select "incursion insight indignity indication" at bounding box center [259, 111] width 33 height 8
click at [135, 139] on select "inappropriate apprehensive appropriate forbidden" at bounding box center [129, 141] width 39 height 8
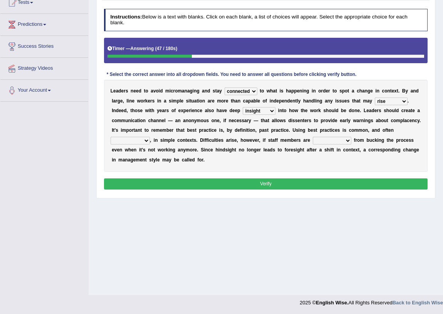
select select "appropriate"
click at [110, 137] on select "inappropriate apprehensive appropriate forbidden" at bounding box center [129, 141] width 39 height 8
click at [326, 141] on select "disarranged disinclined discouraged disintegrated" at bounding box center [332, 141] width 38 height 8
select select "discouraged"
click at [313, 137] on select "disarranged disinclined discouraged disintegrated" at bounding box center [332, 141] width 38 height 8
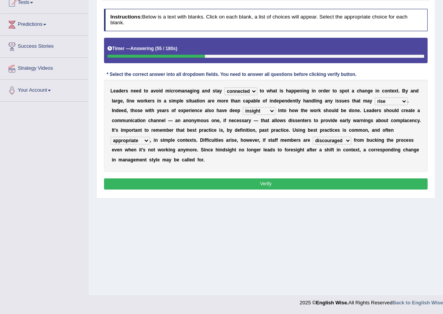
click at [331, 183] on button "Verify" at bounding box center [266, 183] width 324 height 11
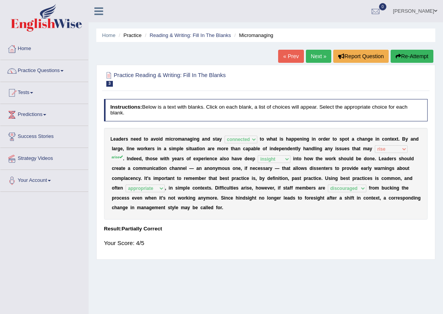
click at [320, 57] on link "Next »" at bounding box center [318, 56] width 25 height 13
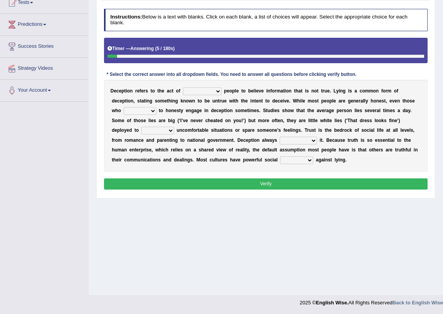
click at [211, 92] on select "discouraging forbidding detecting encouraging" at bounding box center [202, 91] width 38 height 8
select select "encouraging"
click at [183, 87] on select "discouraging forbidding detecting encouraging" at bounding box center [202, 91] width 38 height 8
click at [224, 95] on div "D e c e p t i o n r e f e r s t o t h e a c t o f discouraging forbidding detec…" at bounding box center [266, 126] width 324 height 92
click at [216, 92] on select "discouraging forbidding detecting encouraging" at bounding box center [202, 91] width 38 height 8
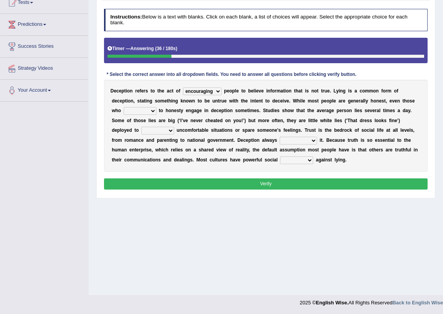
click at [283, 109] on b "s" at bounding box center [283, 110] width 3 height 5
click at [154, 108] on select "describe prescribe inscribe subscribe" at bounding box center [140, 111] width 33 height 8
select select "subscribe"
click at [124, 107] on select "describe prescribe inscribe subscribe" at bounding box center [140, 111] width 33 height 8
click at [152, 129] on select "contest illuminate disguise avoid" at bounding box center [157, 131] width 33 height 8
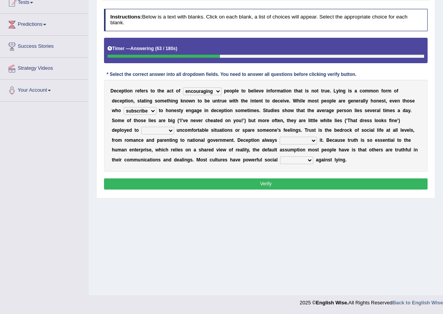
select select "avoid"
click at [141, 127] on select "contest illuminate disguise avoid" at bounding box center [157, 131] width 33 height 8
click at [296, 141] on select "undermines underscores undertakes underwrites" at bounding box center [297, 141] width 37 height 8
select select "underscores"
click at [279, 137] on select "undermines underscores undertakes underwrites" at bounding box center [297, 141] width 37 height 8
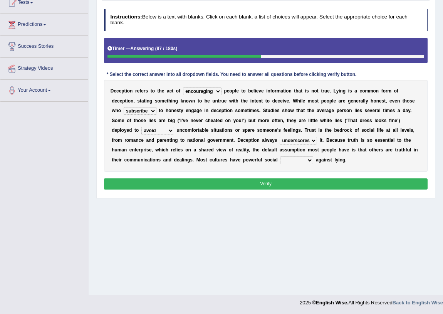
click at [297, 159] on select "ejections sanctions fractions inductions" at bounding box center [296, 160] width 33 height 8
select select "sanctions"
click at [280, 156] on select "ejections sanctions fractions inductions" at bounding box center [296, 160] width 33 height 8
click at [303, 186] on button "Verify" at bounding box center [266, 183] width 324 height 11
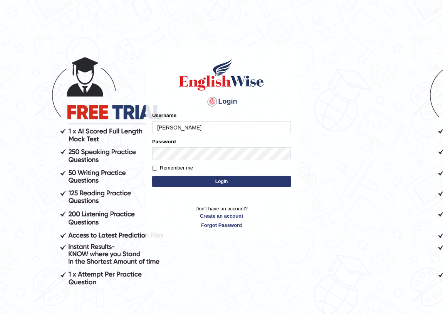
type input "[PERSON_NAME]"
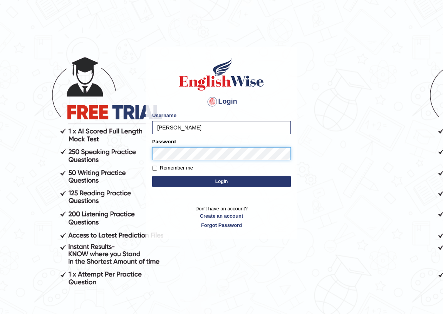
click at [152, 176] on button "Login" at bounding box center [221, 182] width 139 height 12
